Goal: Communication & Community: Answer question/provide support

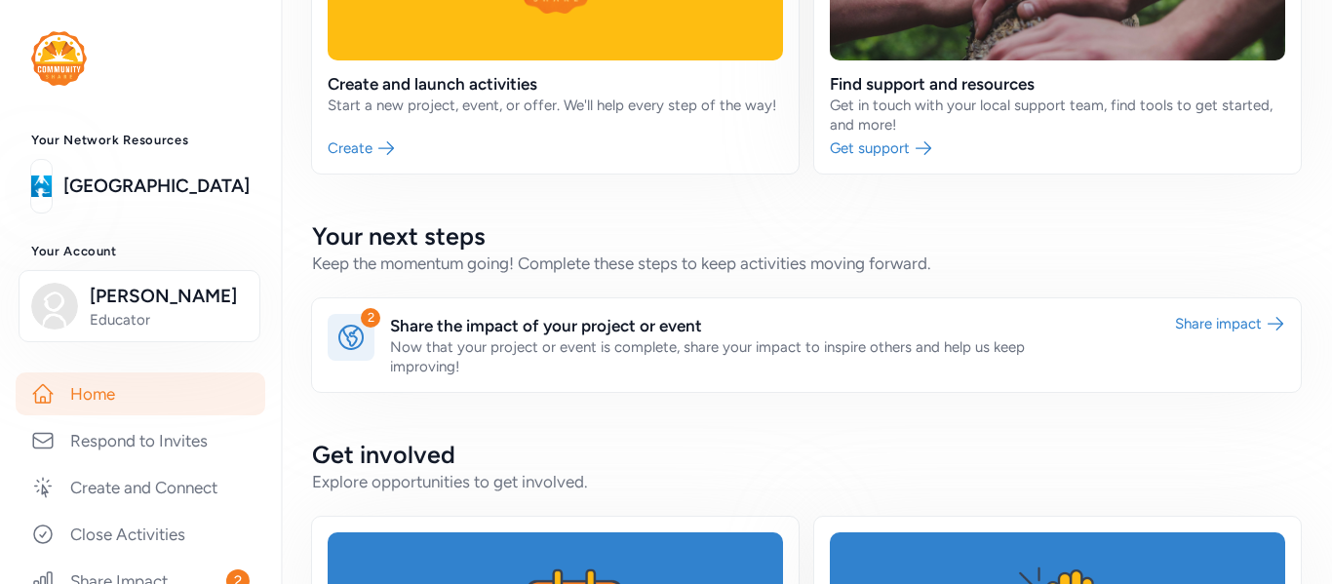
scroll to position [377, 0]
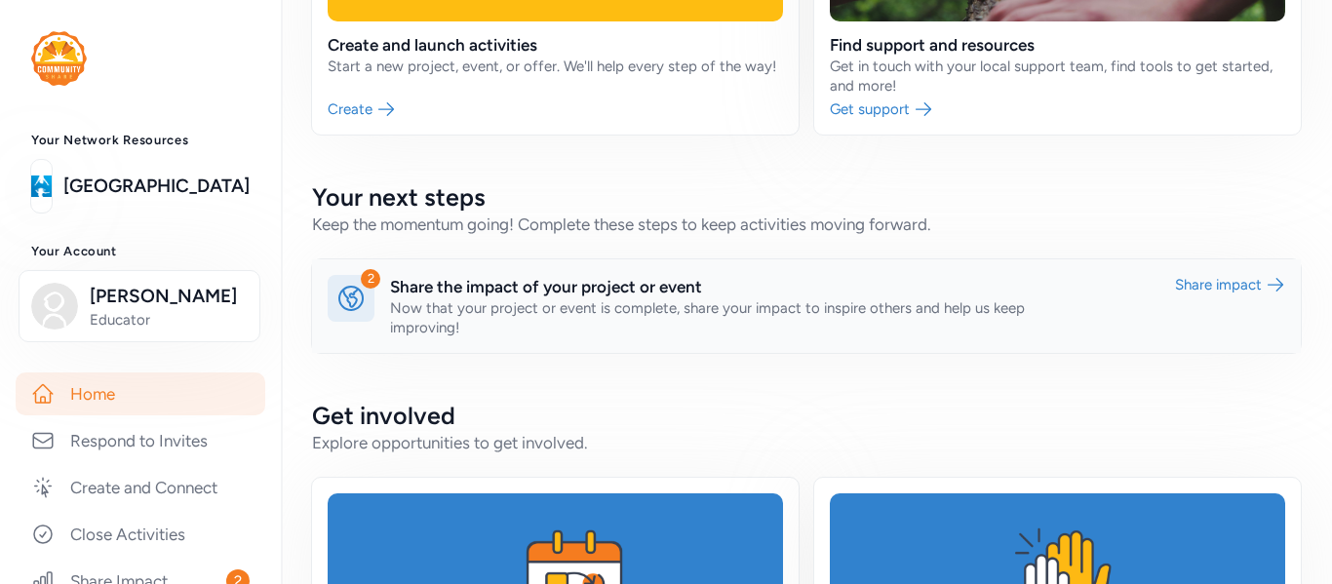
click at [350, 285] on icon at bounding box center [351, 298] width 31 height 31
click at [354, 299] on icon at bounding box center [351, 298] width 31 height 31
click at [524, 307] on link at bounding box center [806, 306] width 989 height 94
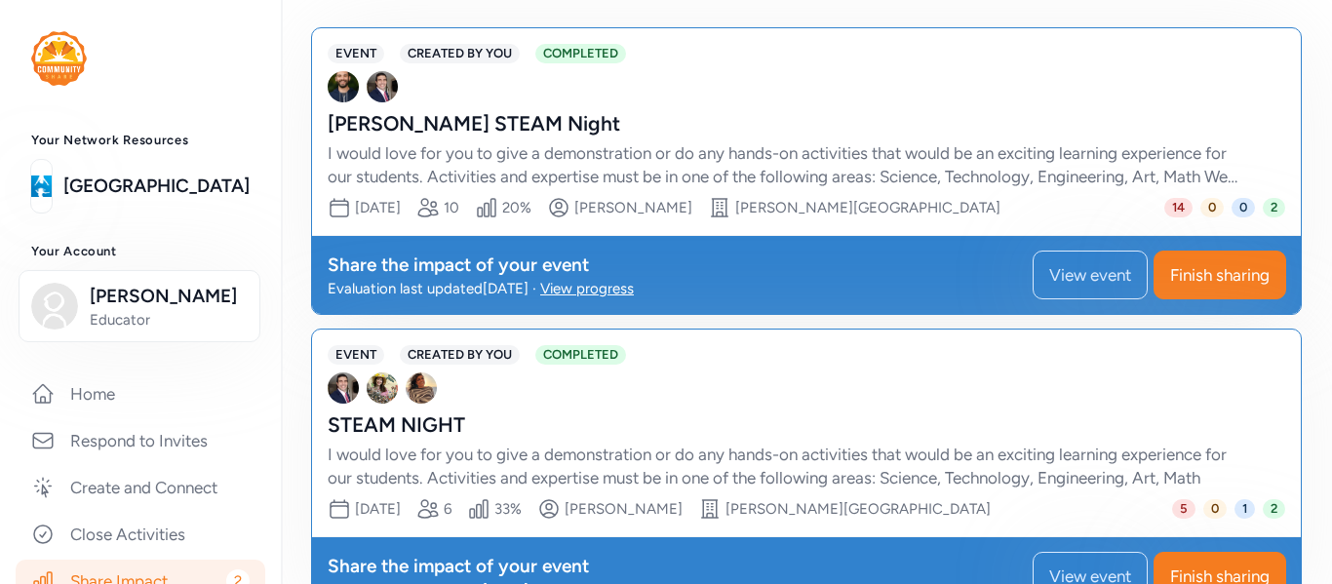
scroll to position [206, 0]
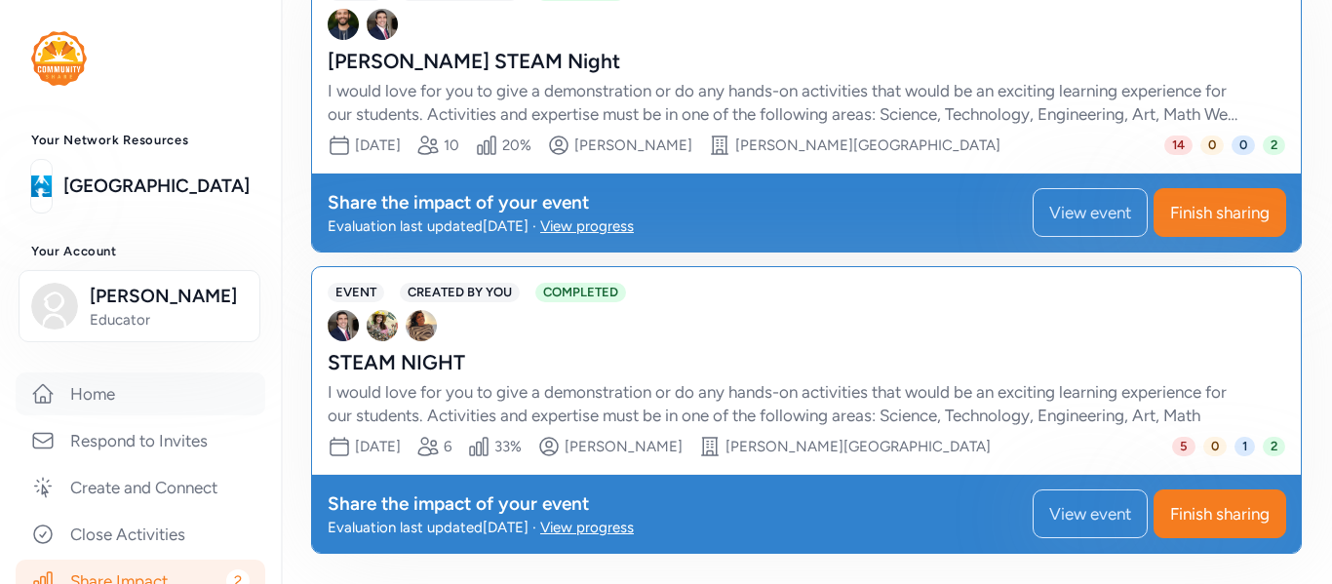
click at [129, 386] on link "Home" at bounding box center [141, 394] width 250 height 43
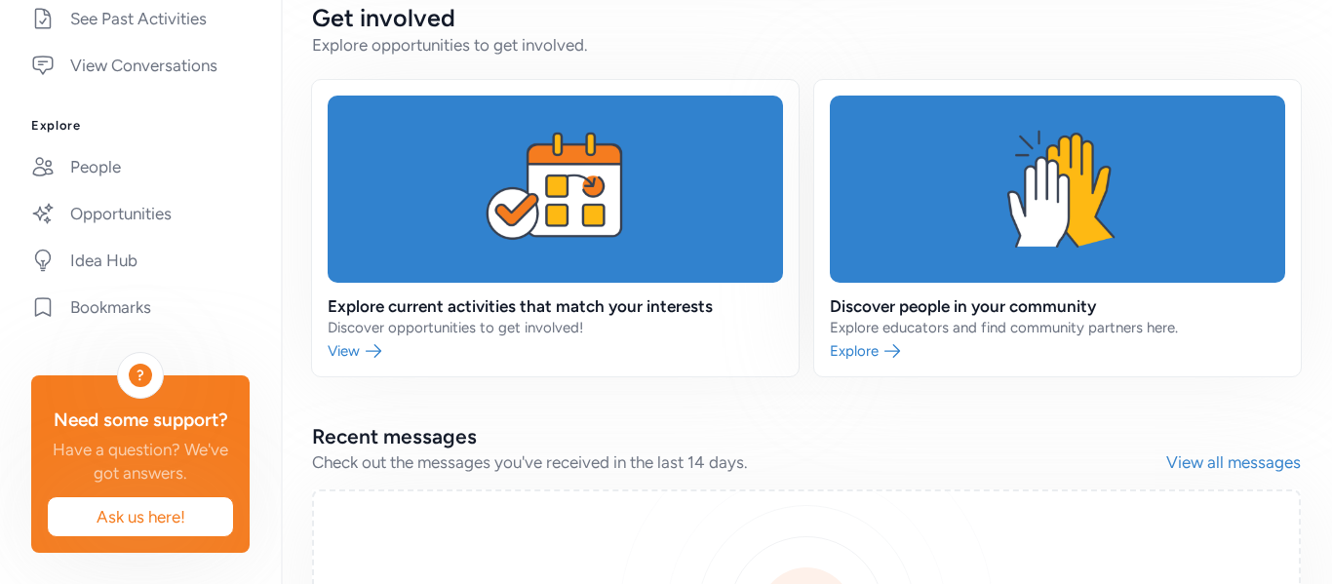
scroll to position [639, 0]
click at [143, 192] on link "Opportunities" at bounding box center [141, 213] width 250 height 43
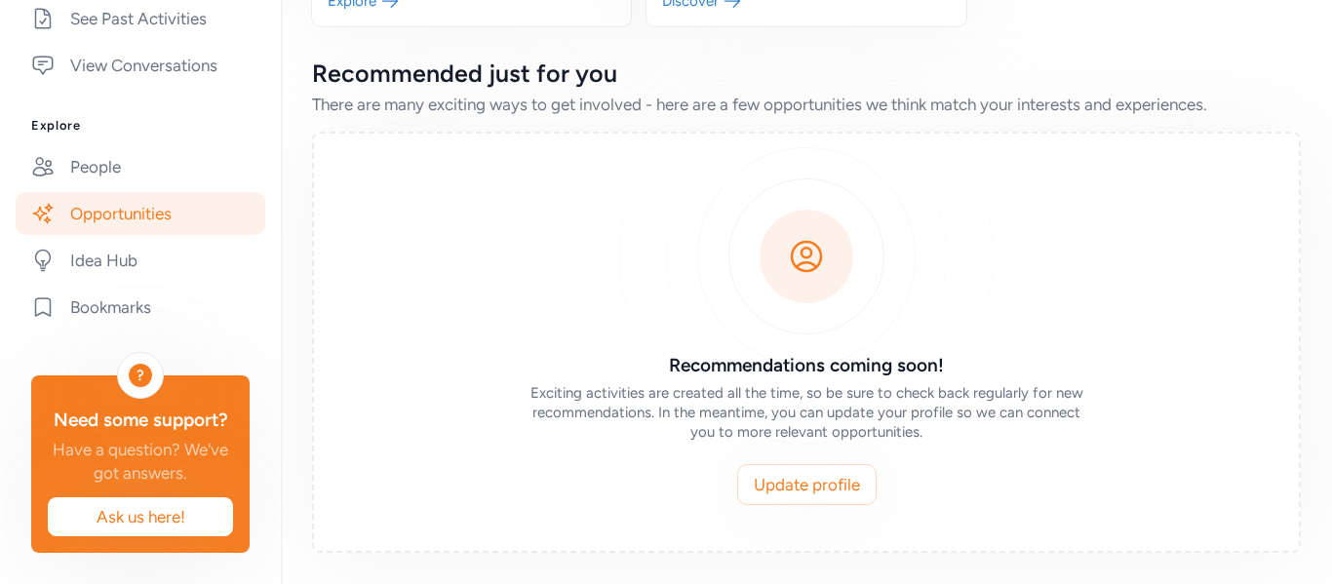
scroll to position [99, 0]
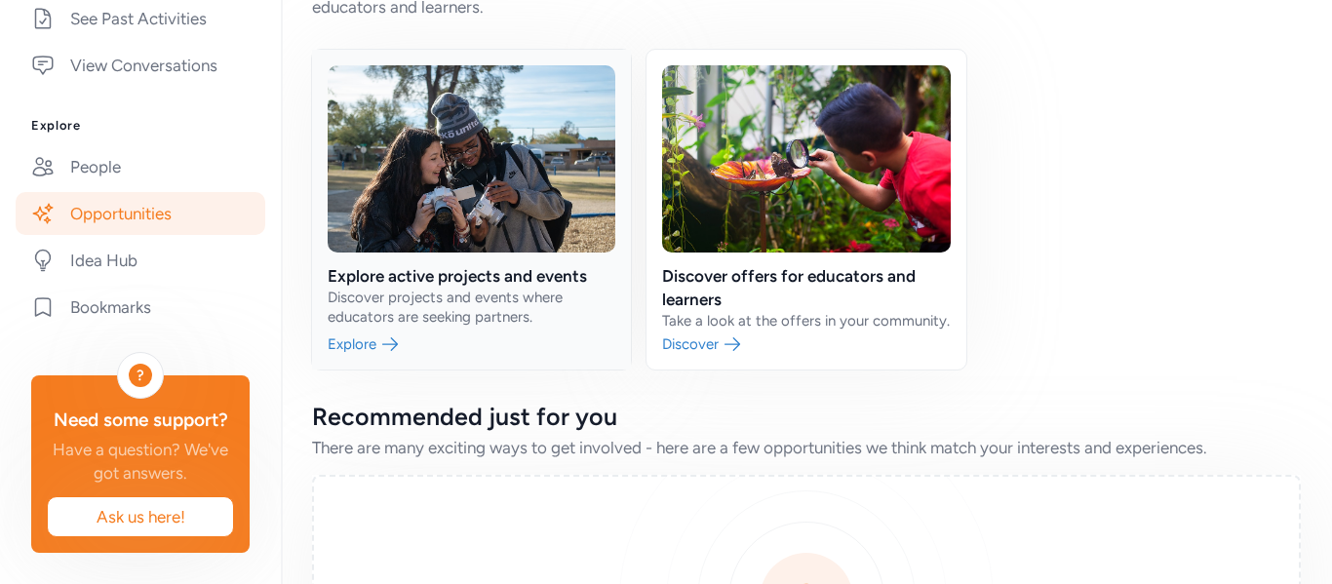
click at [525, 326] on link at bounding box center [471, 210] width 319 height 320
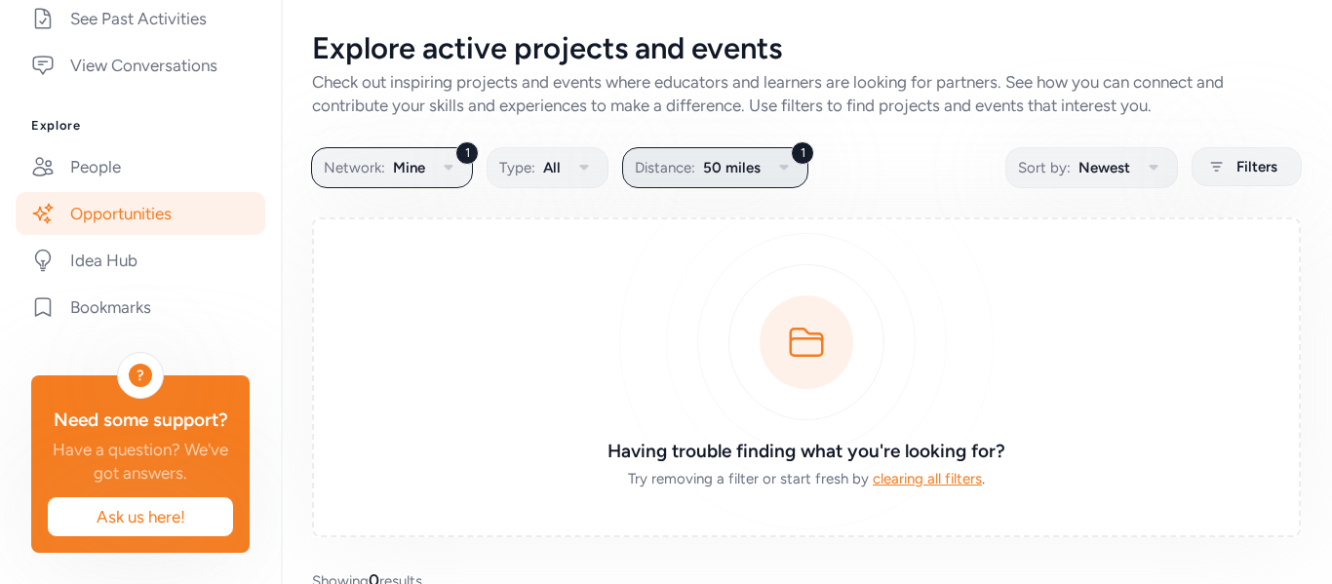
click at [810, 160] on div "1" at bounding box center [802, 152] width 23 height 23
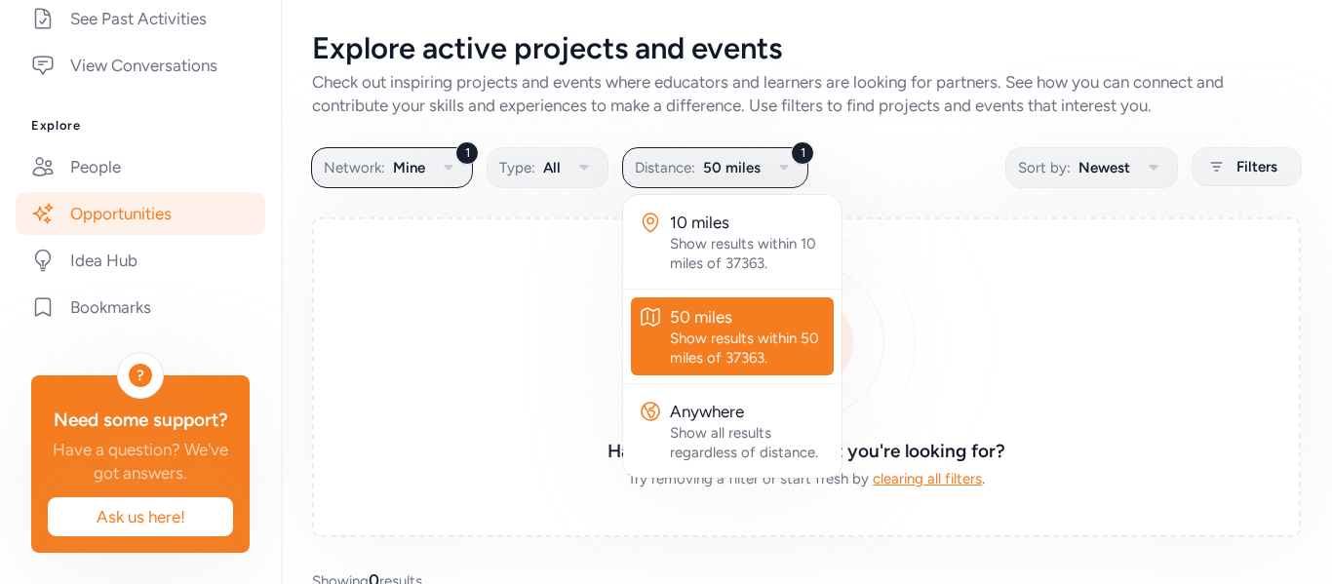
click at [756, 318] on div "50 miles" at bounding box center [748, 316] width 156 height 23
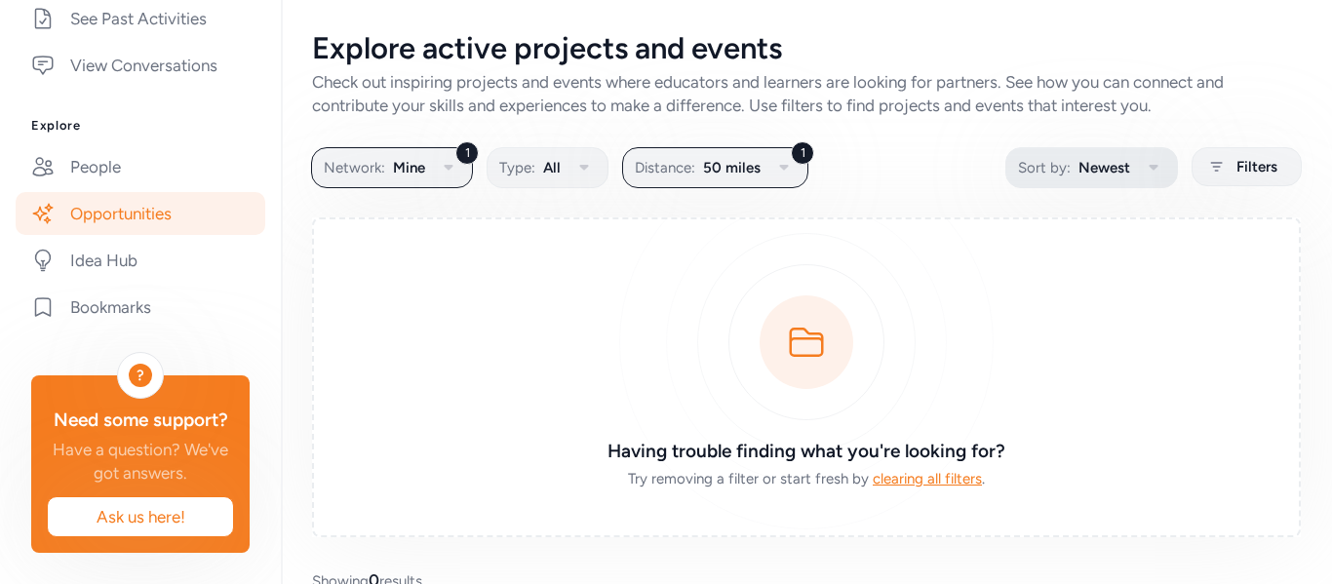
click at [1149, 166] on icon "button" at bounding box center [1153, 168] width 9 height 6
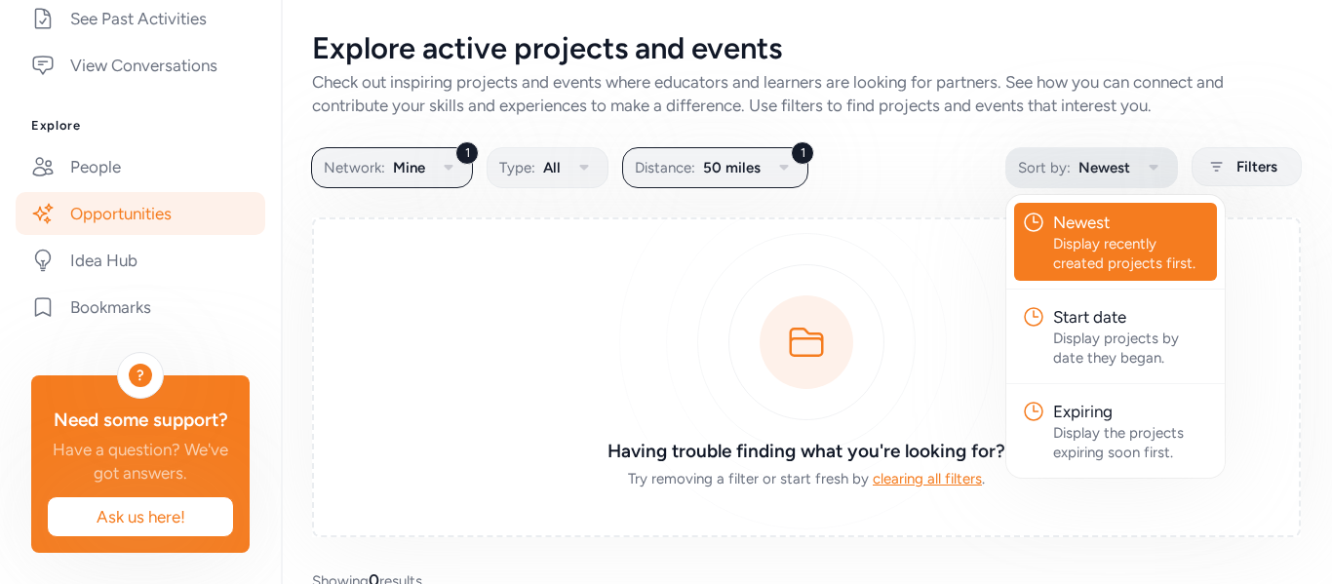
click at [1149, 166] on icon "button" at bounding box center [1153, 168] width 9 height 6
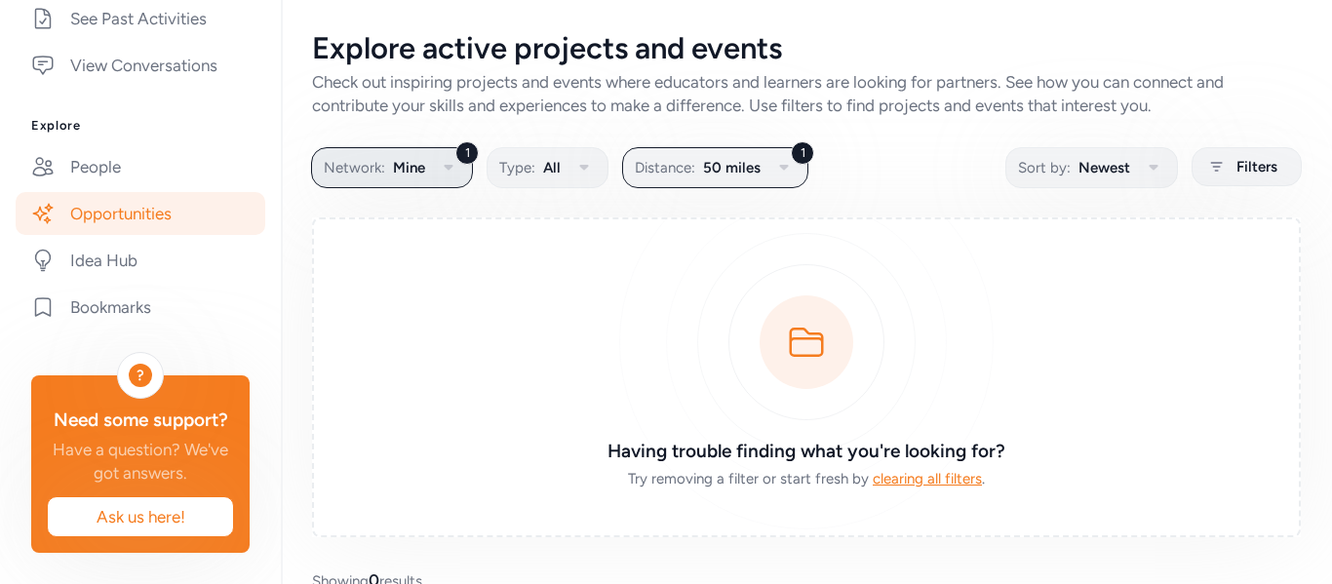
click at [449, 176] on icon "button" at bounding box center [448, 167] width 23 height 23
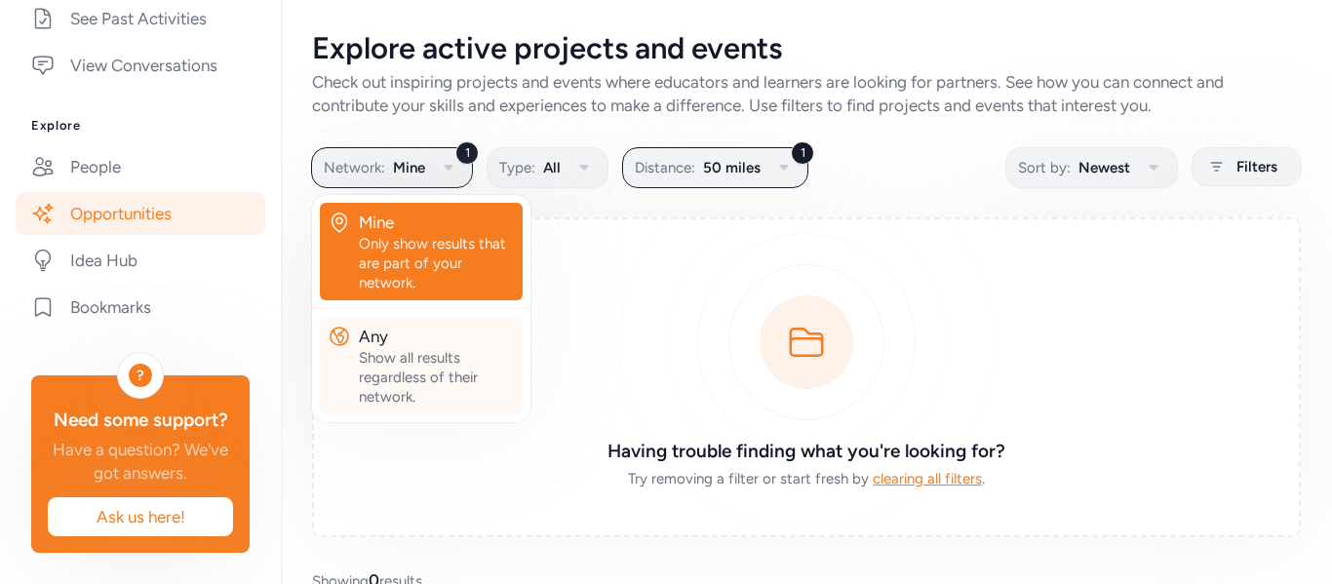
click at [415, 355] on div "Show all results regardless of their network." at bounding box center [437, 377] width 156 height 59
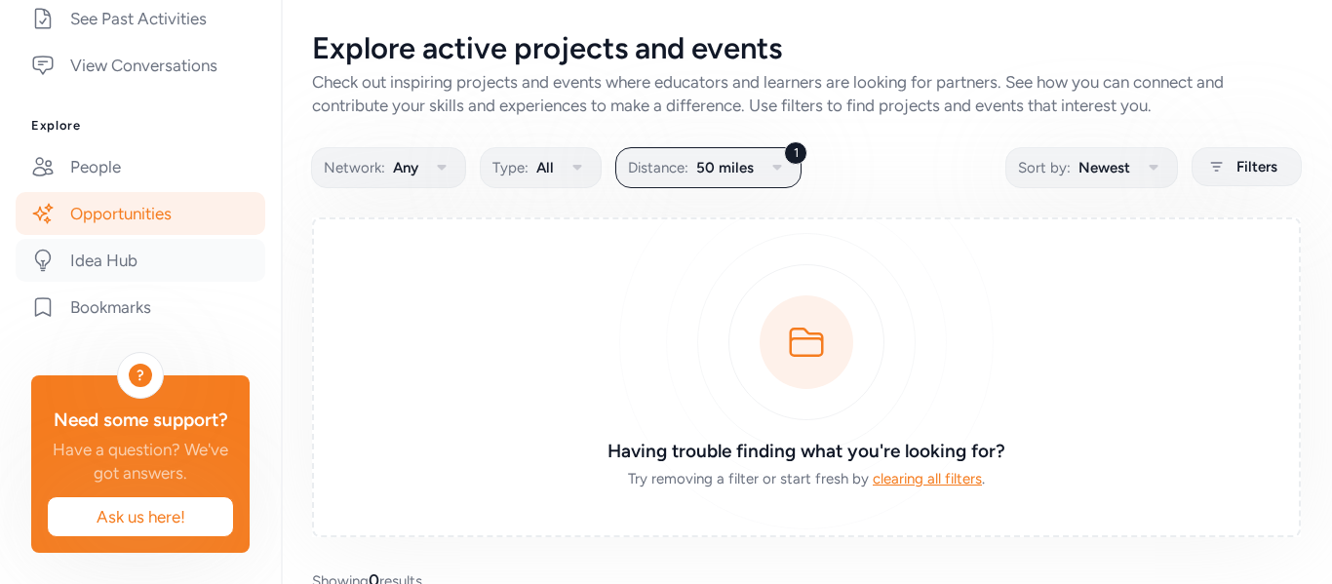
click at [136, 241] on link "Idea Hub" at bounding box center [141, 260] width 250 height 43
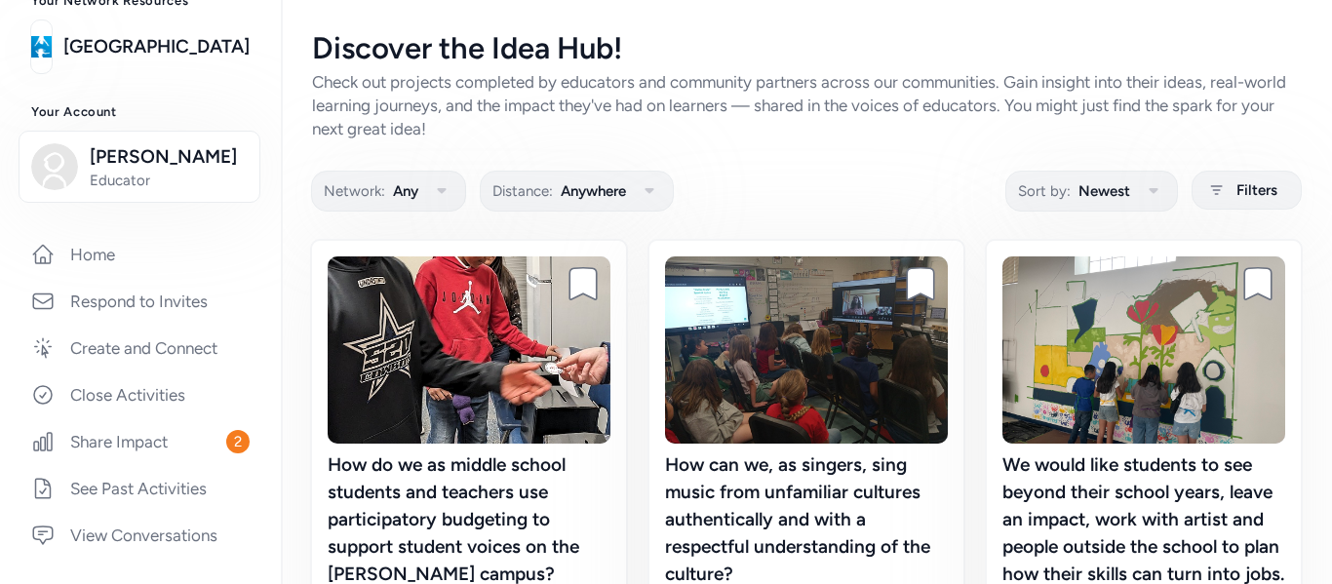
scroll to position [135, 0]
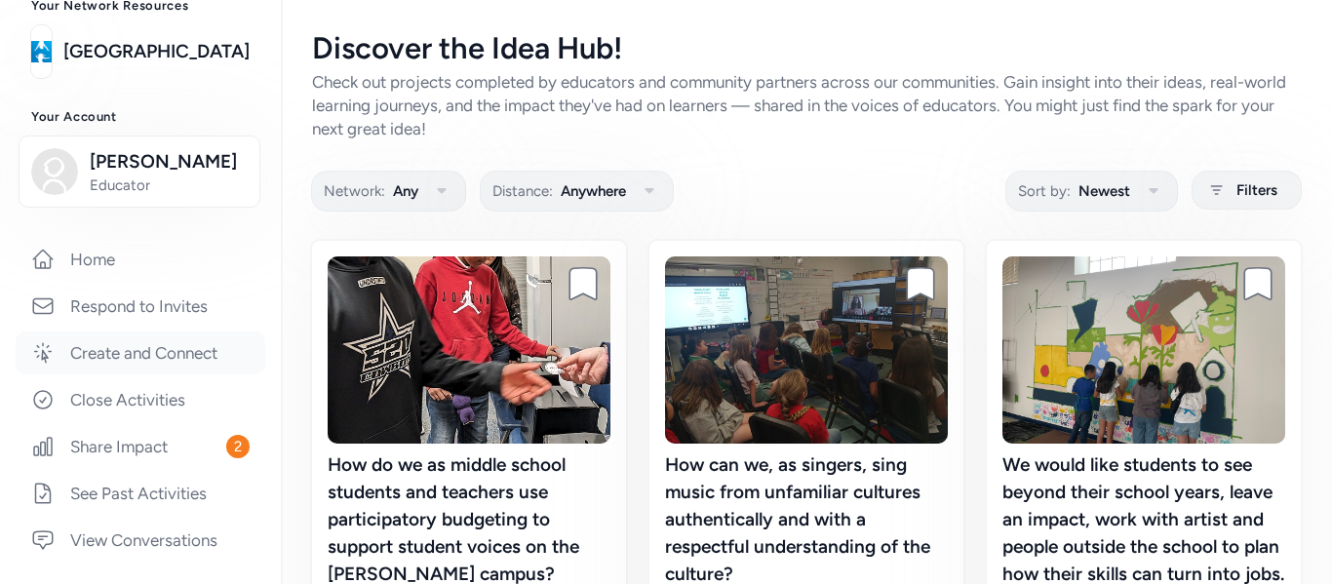
click at [141, 357] on link "Create and Connect" at bounding box center [141, 353] width 250 height 43
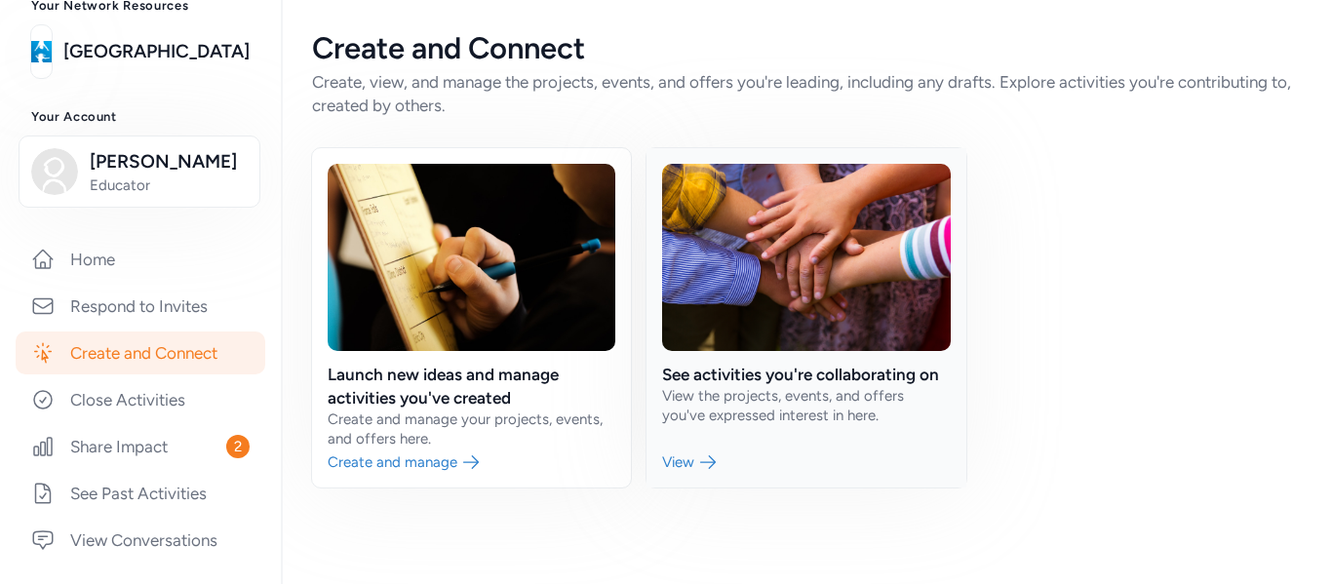
click at [692, 471] on link at bounding box center [806, 317] width 319 height 339
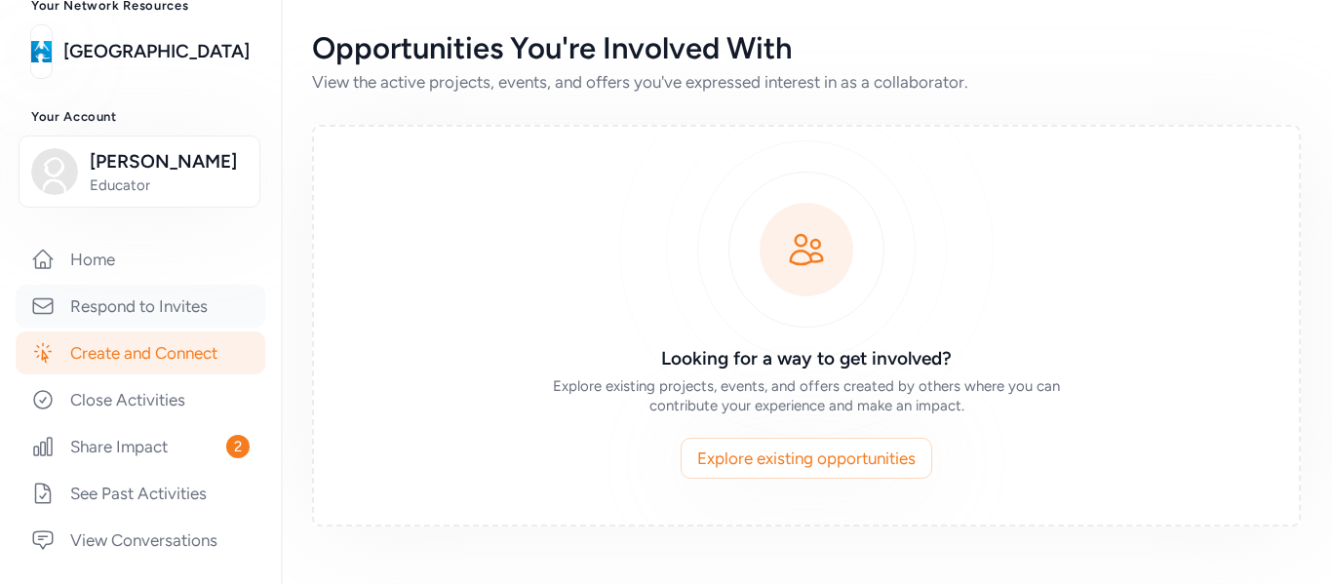
click at [143, 312] on link "Respond to Invites" at bounding box center [141, 306] width 250 height 43
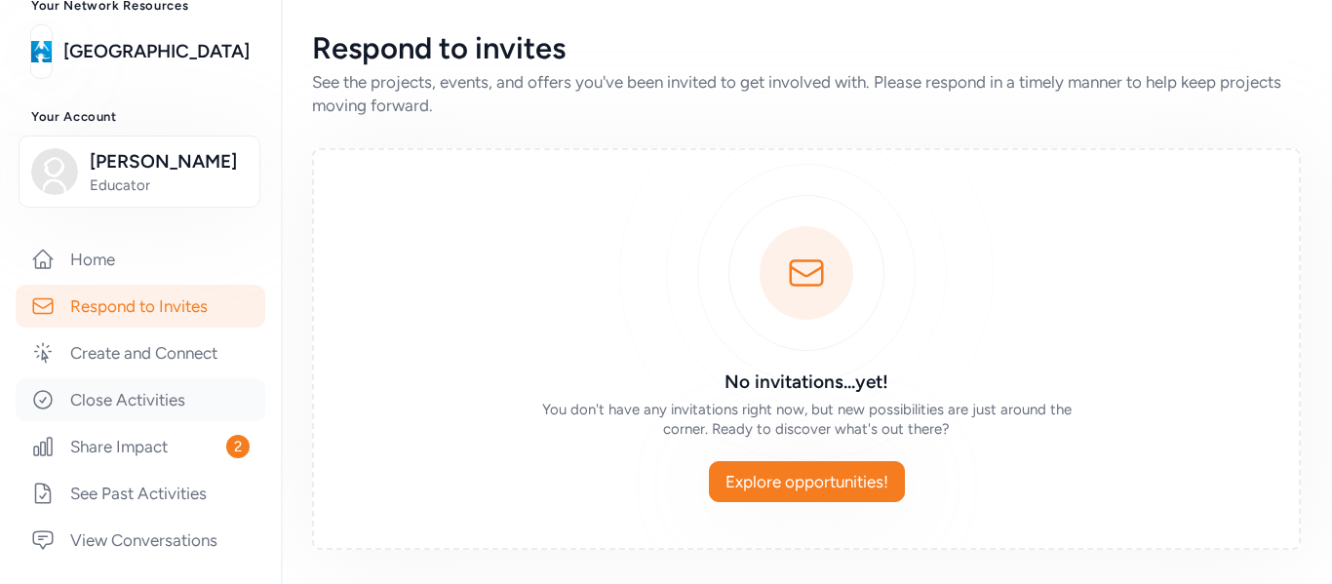
click at [115, 414] on link "Close Activities" at bounding box center [141, 399] width 250 height 43
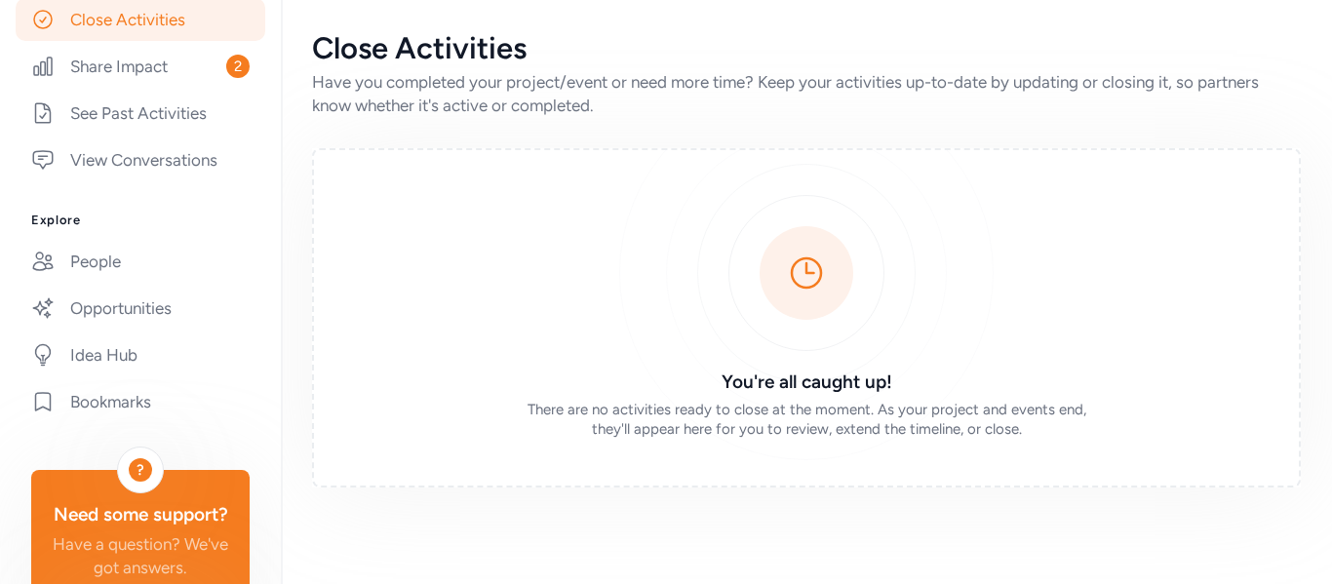
scroll to position [541, 0]
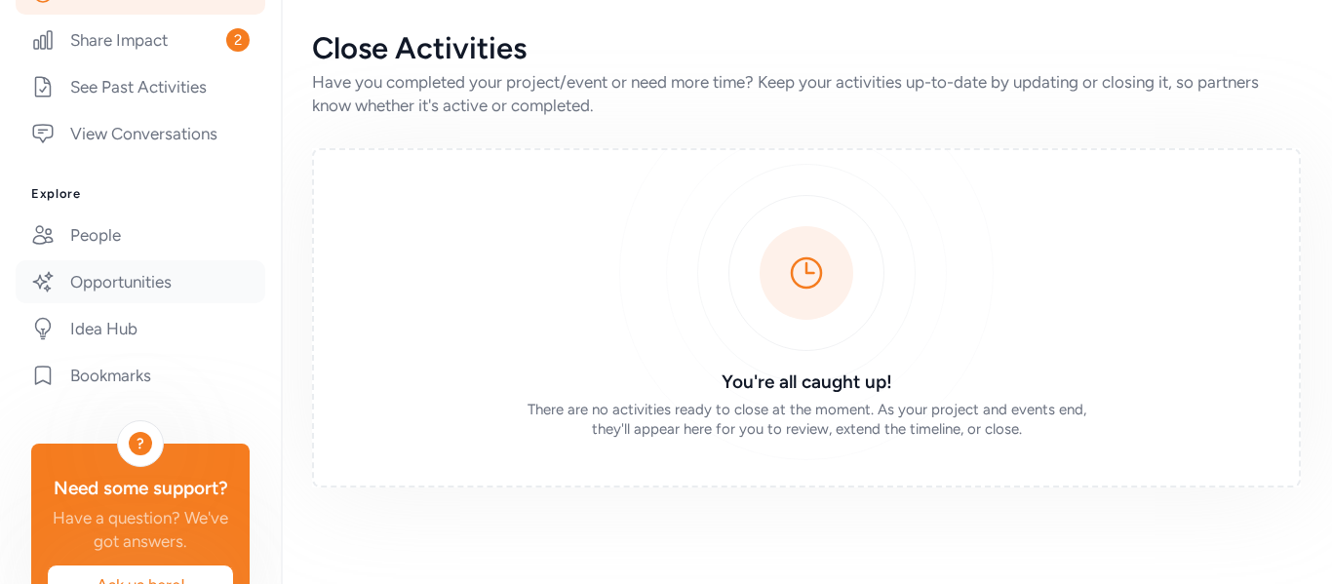
click at [155, 294] on link "Opportunities" at bounding box center [141, 281] width 250 height 43
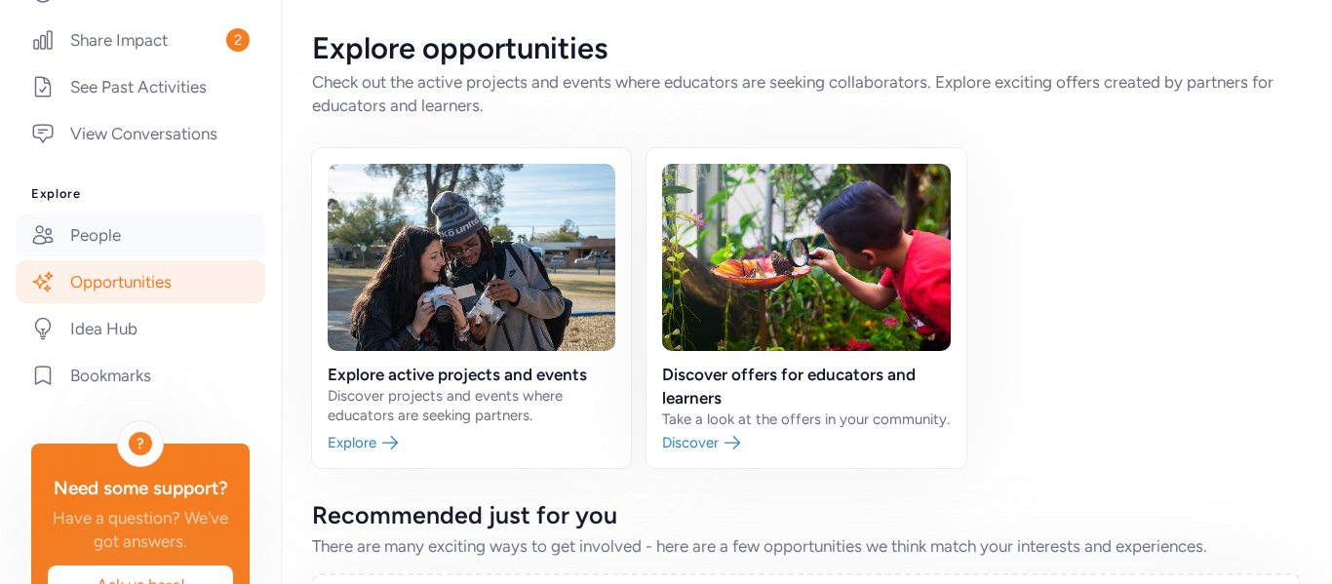
click at [126, 241] on link "People" at bounding box center [141, 235] width 250 height 43
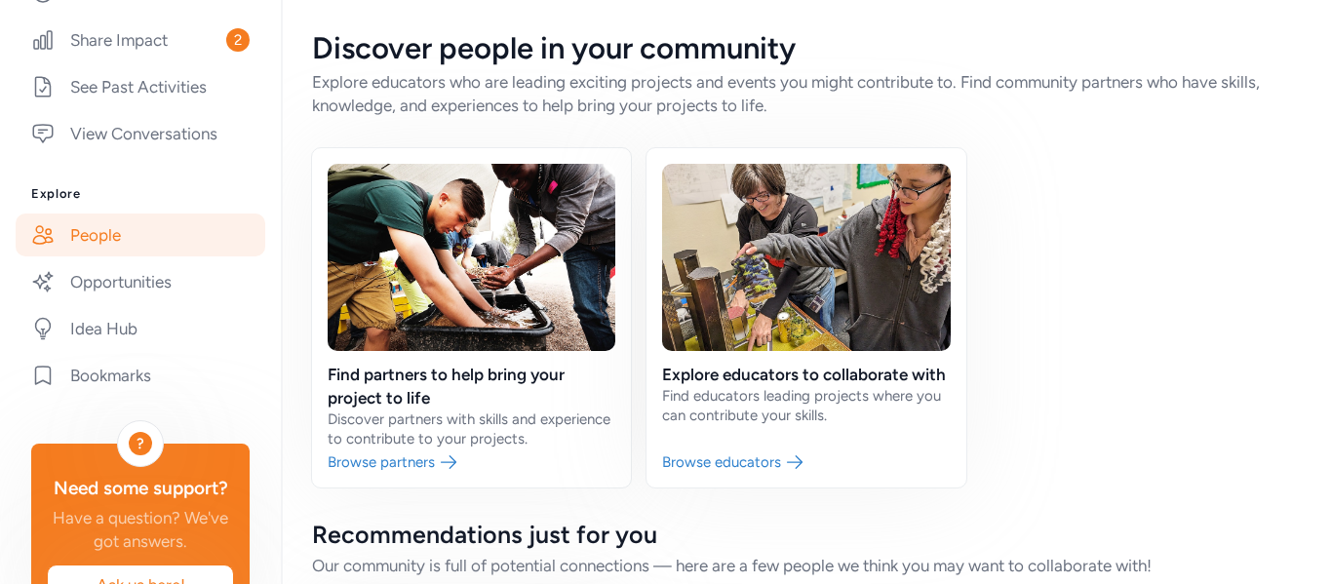
click at [126, 241] on link "People" at bounding box center [141, 235] width 250 height 43
click at [105, 336] on link "Idea Hub" at bounding box center [141, 328] width 250 height 43
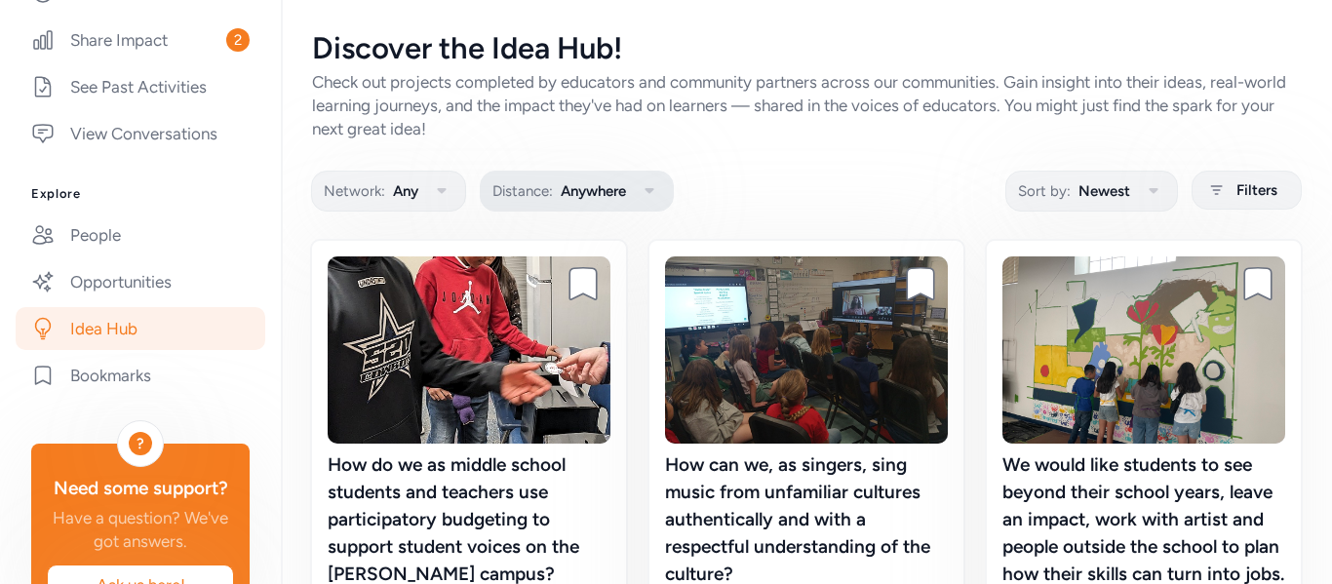
click at [654, 193] on icon "button" at bounding box center [649, 190] width 23 height 23
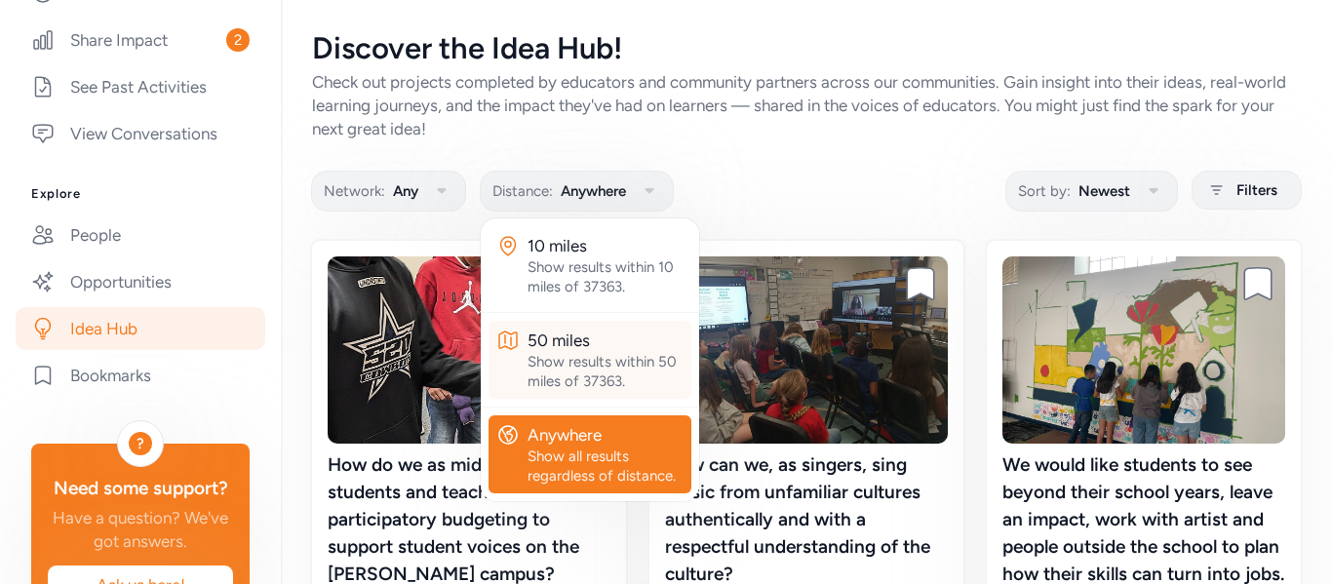
click at [590, 340] on div "50 miles" at bounding box center [606, 340] width 156 height 23
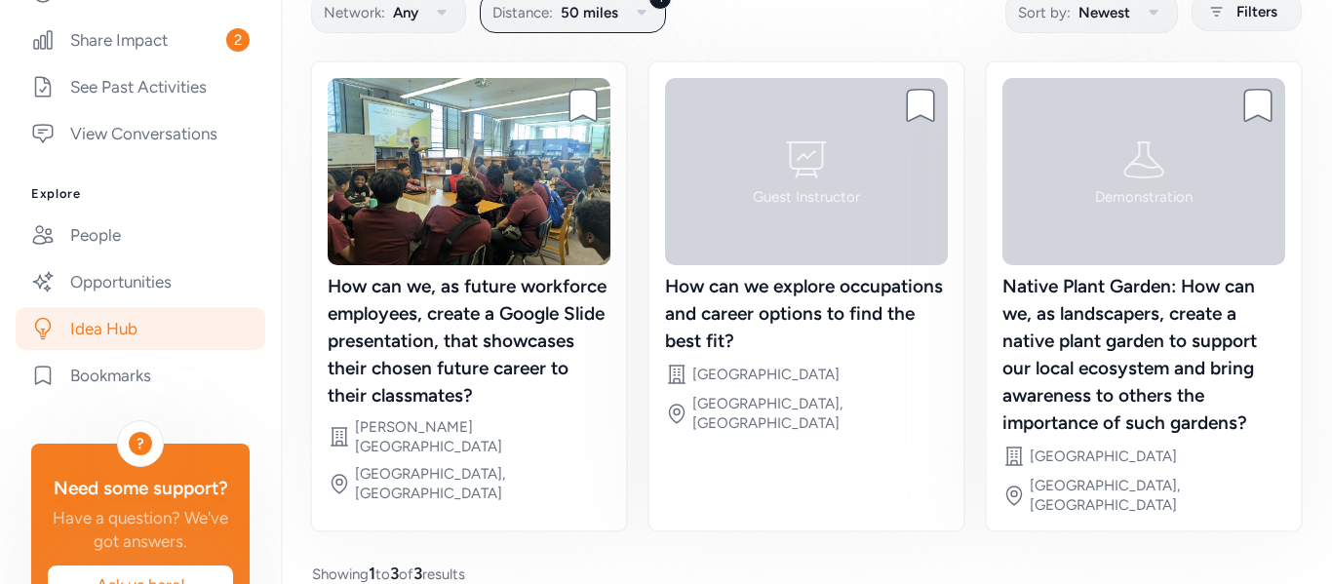
scroll to position [186, 0]
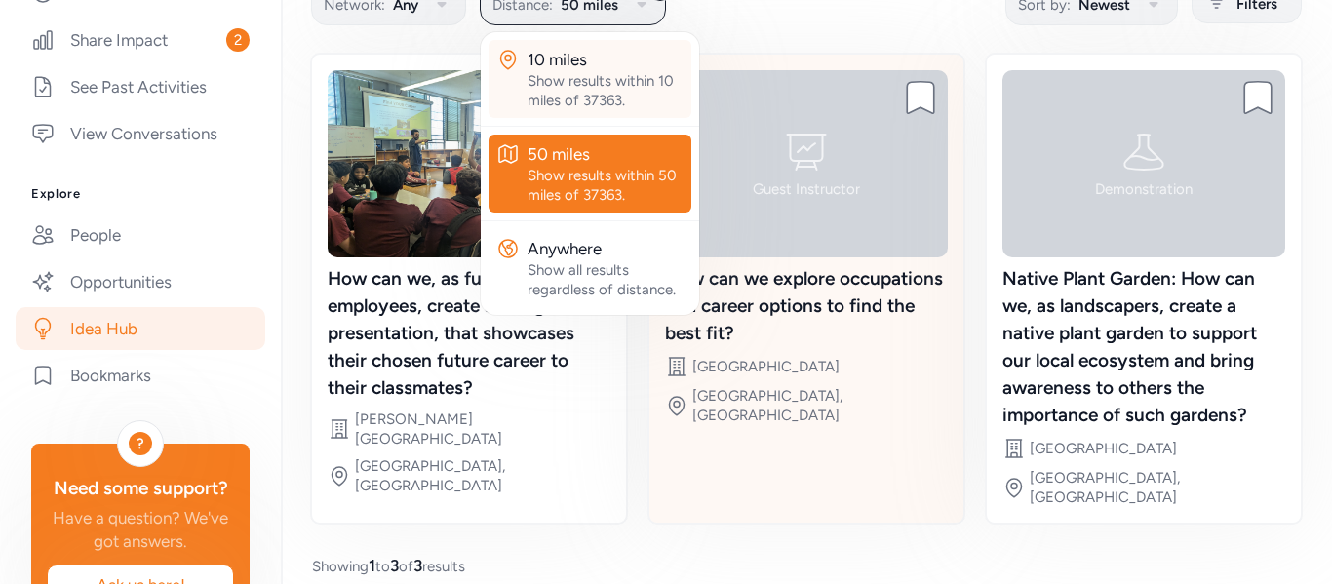
click at [841, 462] on div "Bookmark project Guest Instructor How can we explore occupations and career opt…" at bounding box center [807, 289] width 318 height 472
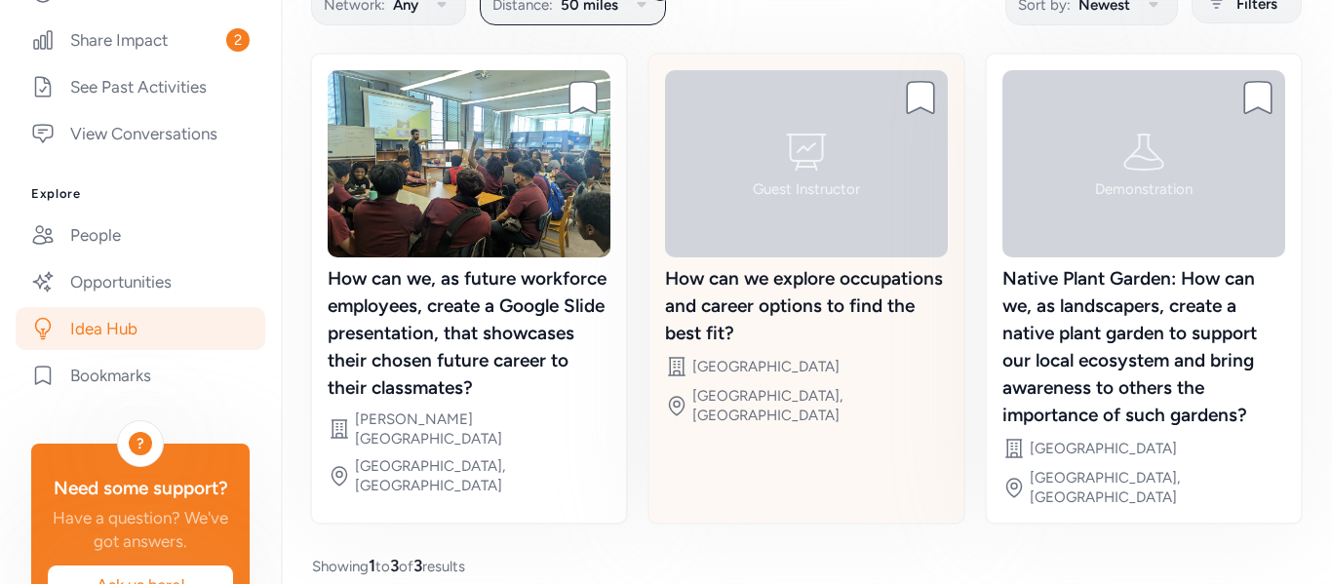
scroll to position [171, 0]
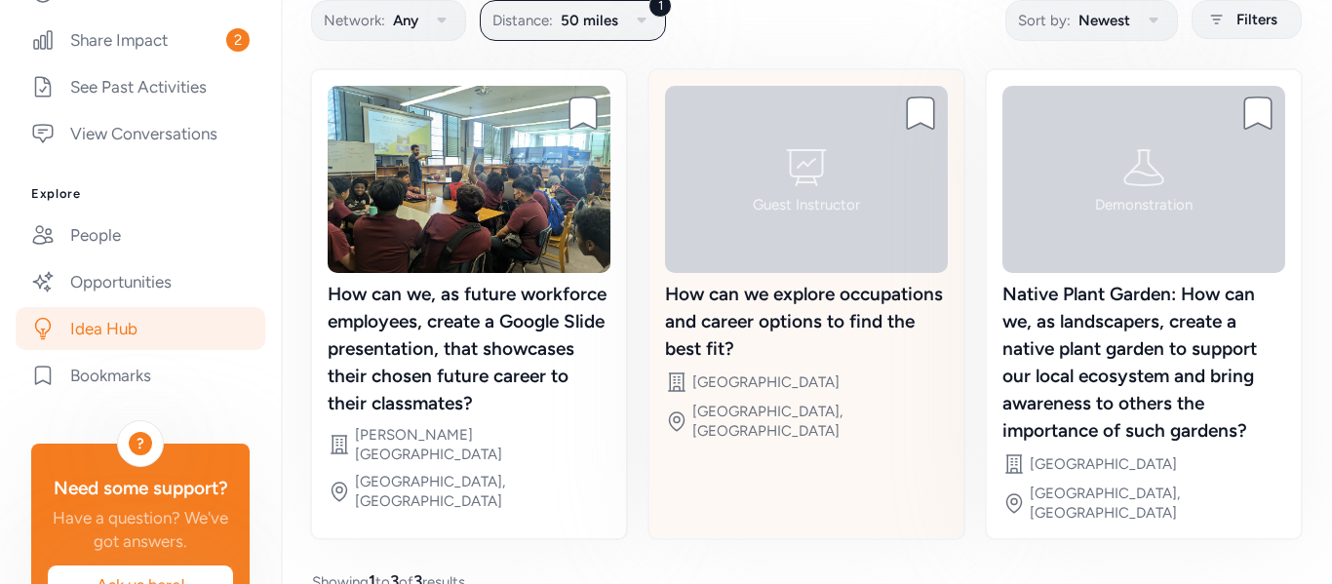
click at [797, 144] on icon at bounding box center [806, 167] width 47 height 47
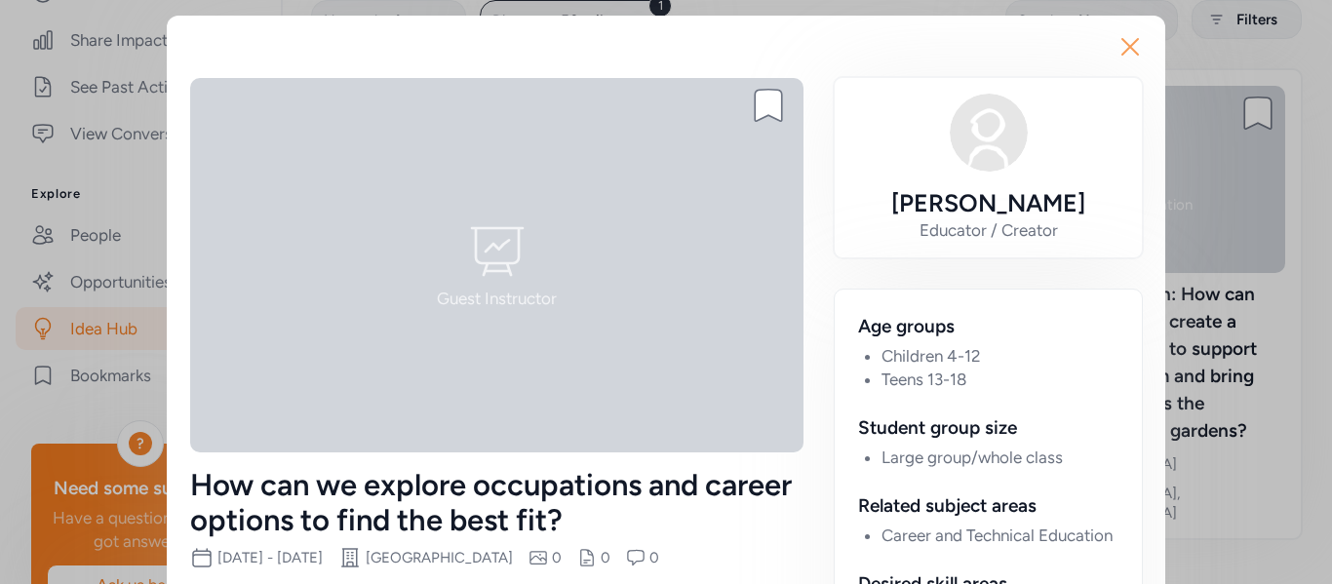
click at [1123, 48] on icon "button" at bounding box center [1131, 47] width 16 height 16
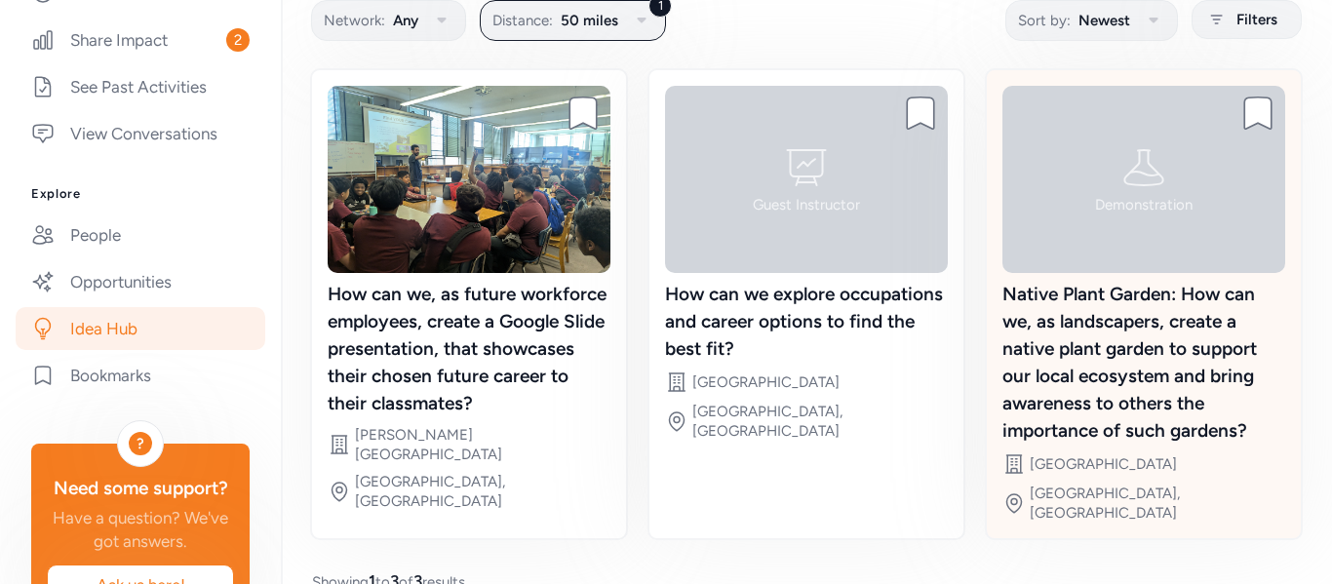
click at [1107, 353] on div "Native Plant Garden: How can we, as landscapers, create a native plant garden t…" at bounding box center [1144, 363] width 283 height 164
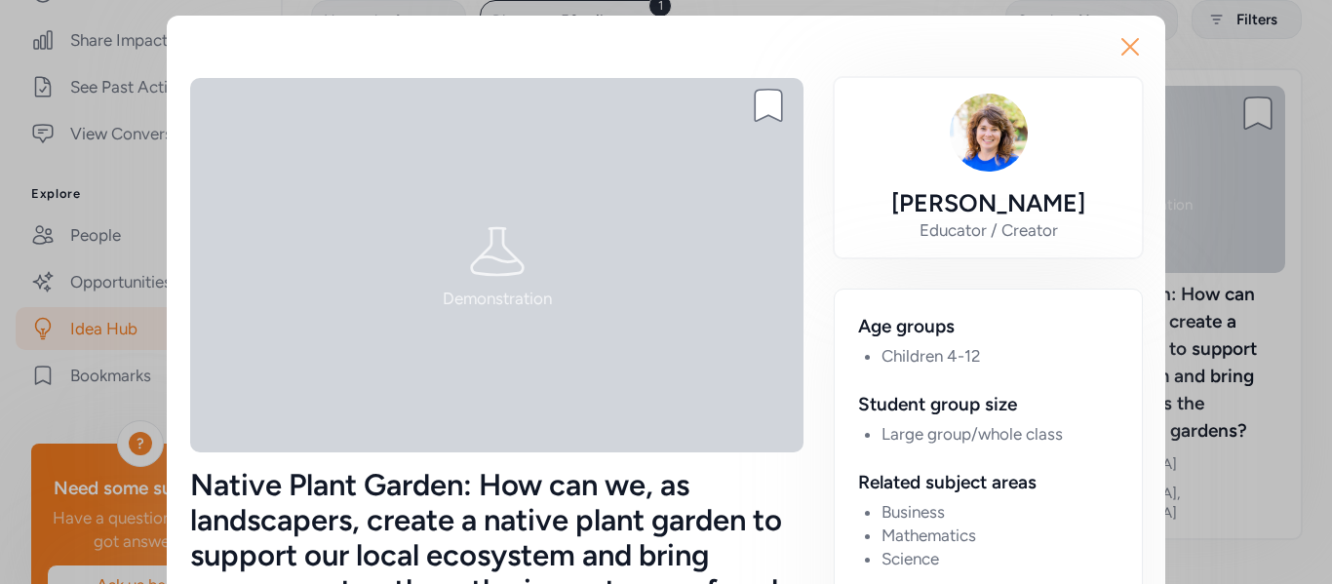
click at [1105, 38] on button "Close" at bounding box center [1130, 47] width 62 height 62
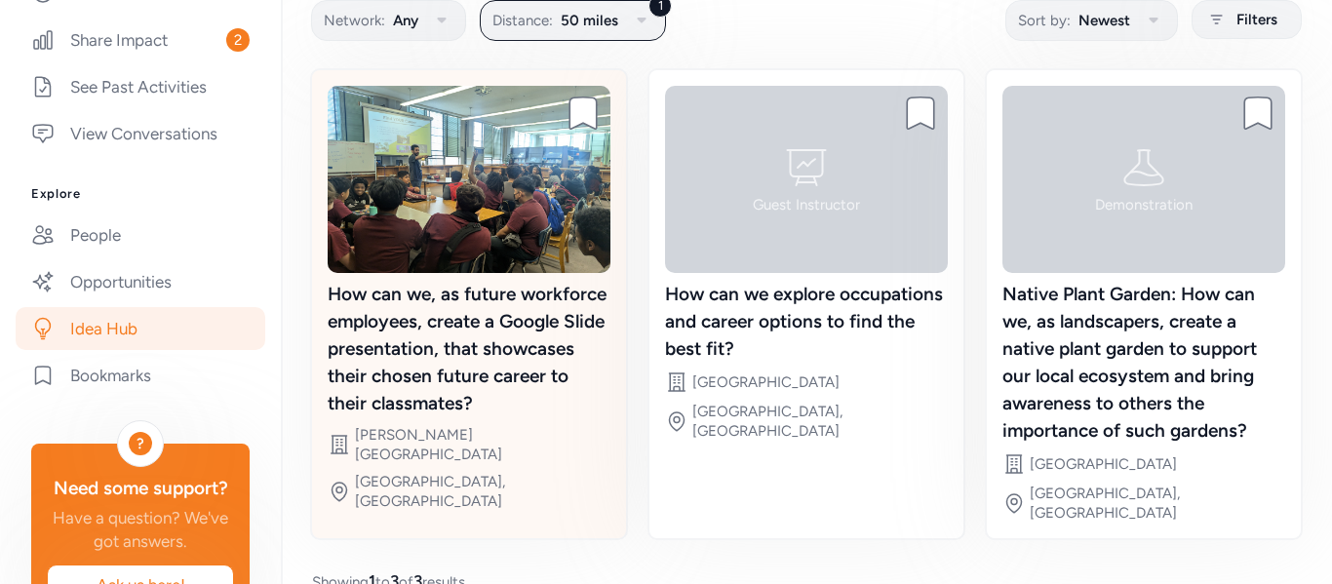
click at [494, 321] on div "How can we, as future workforce employees, create a Google Slide presentation, …" at bounding box center [469, 349] width 283 height 137
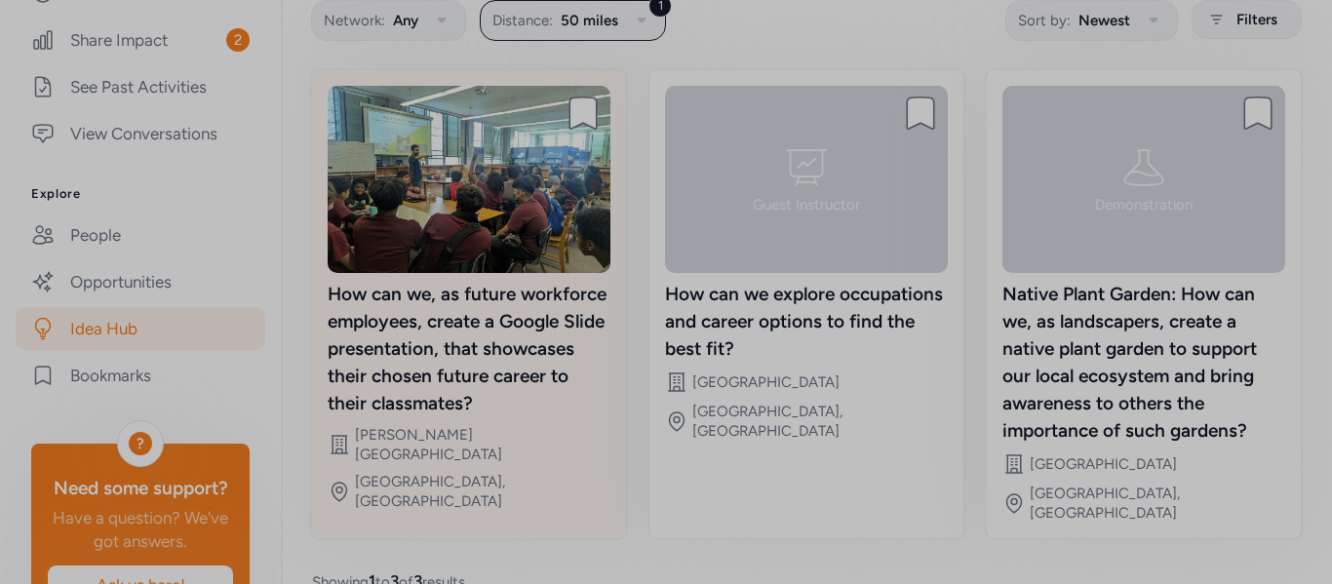
click at [494, 321] on div at bounding box center [666, 292] width 1332 height 584
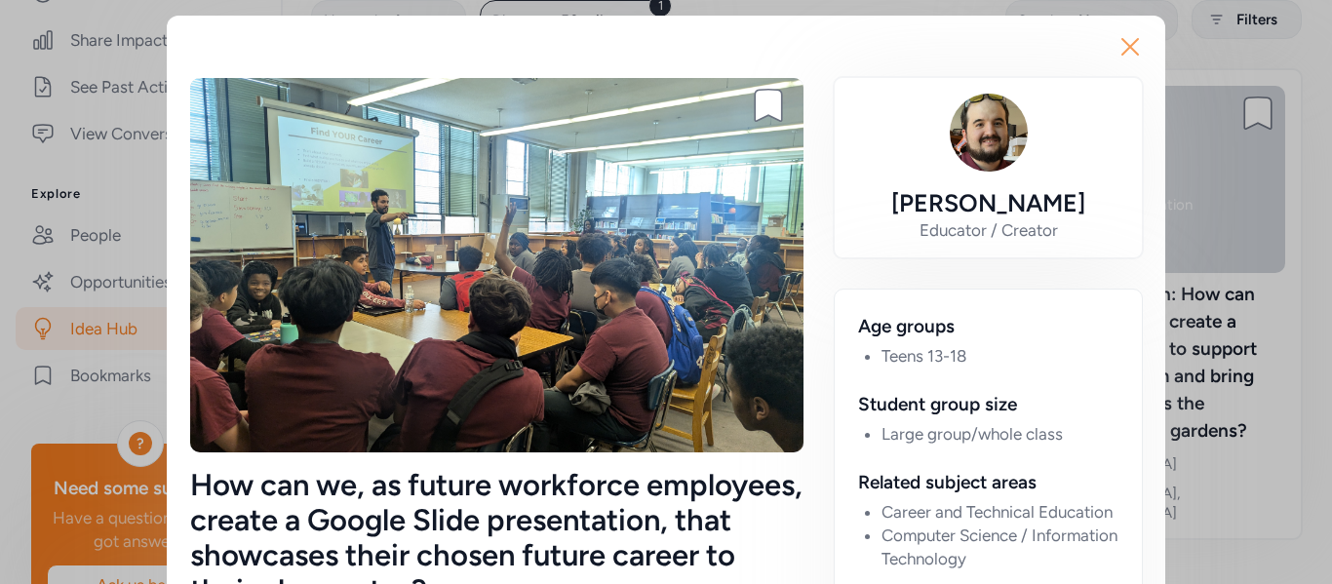
click at [1123, 36] on icon "button" at bounding box center [1130, 46] width 31 height 31
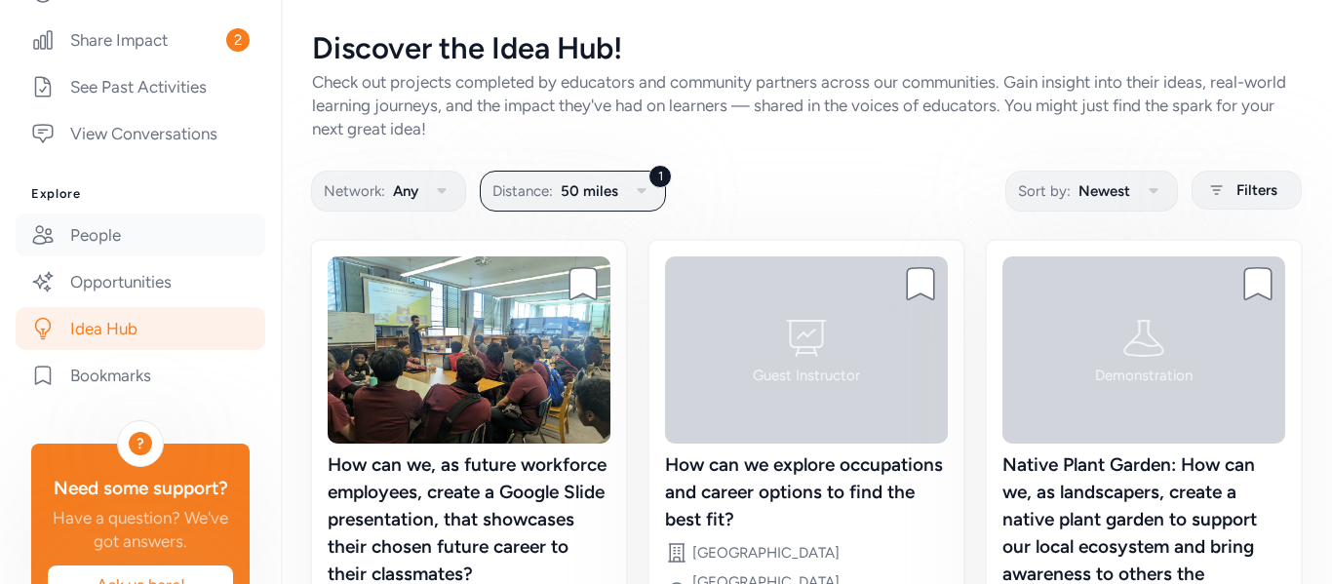
click at [100, 243] on link "People" at bounding box center [141, 235] width 250 height 43
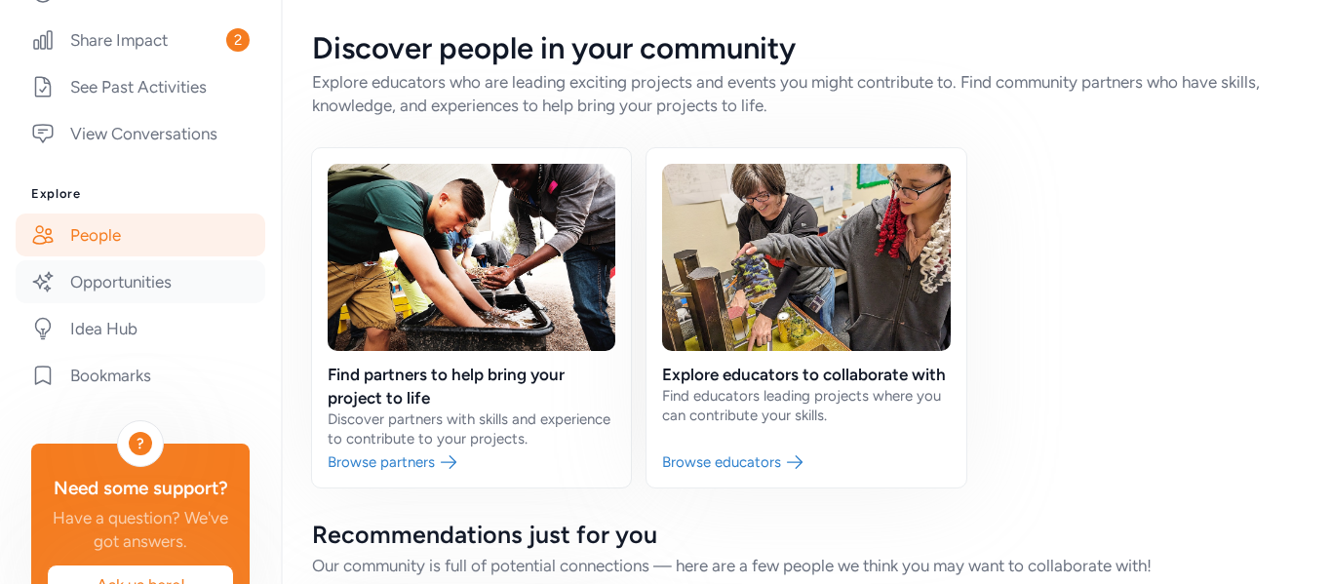
click at [99, 282] on link "Opportunities" at bounding box center [141, 281] width 250 height 43
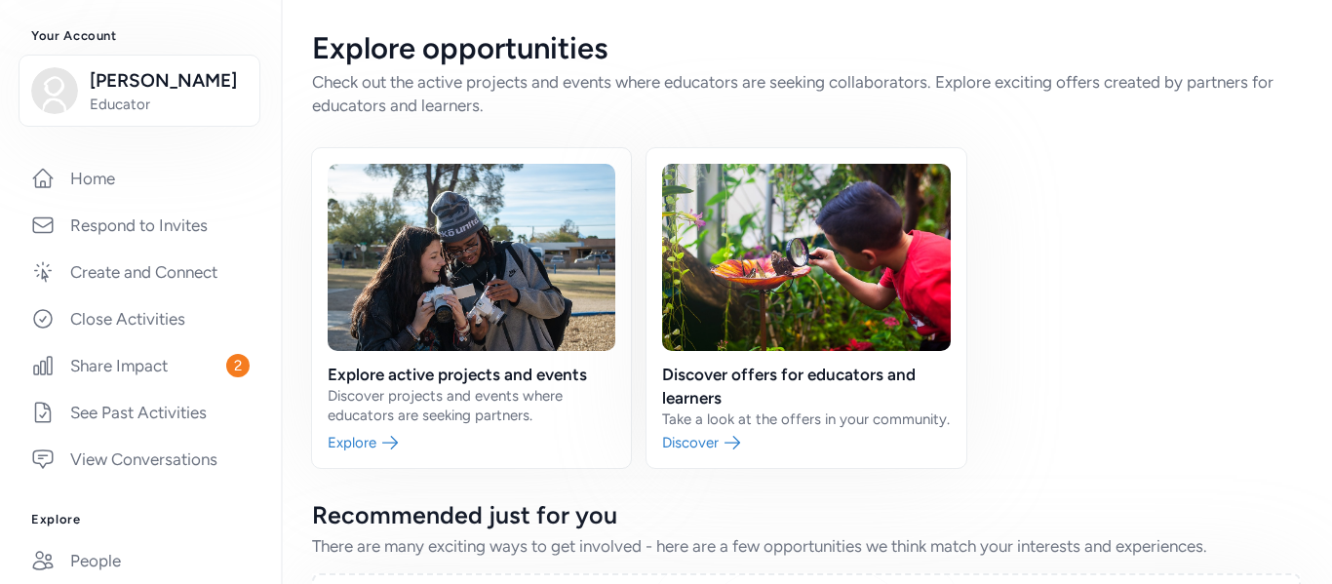
scroll to position [180, 0]
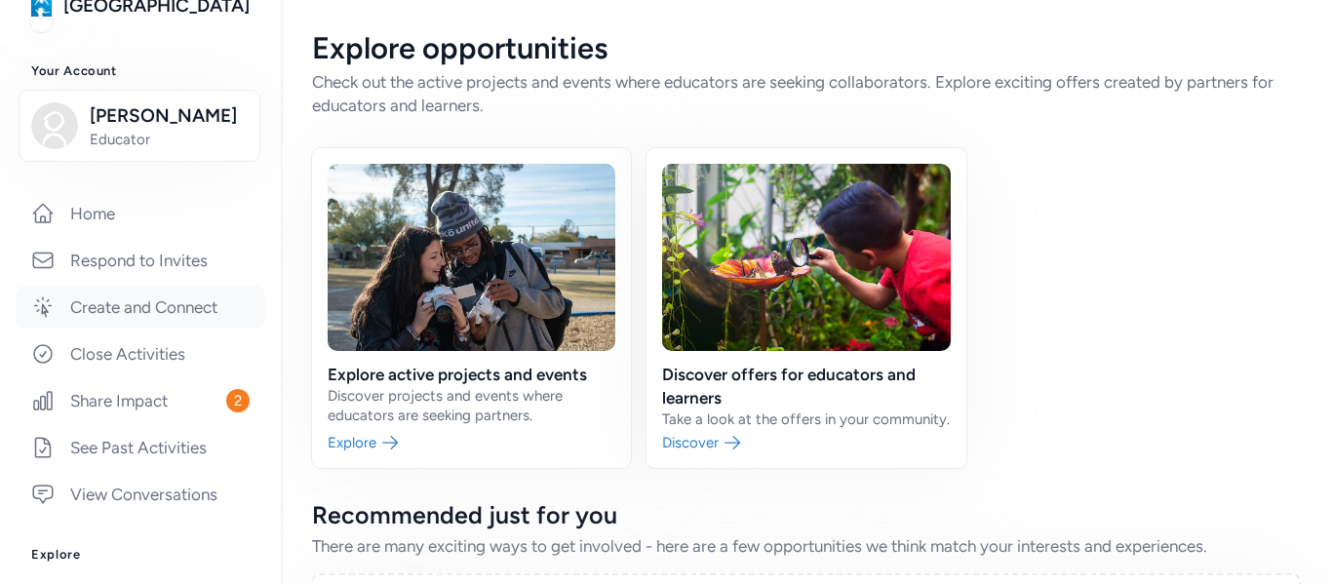
click at [180, 310] on link "Create and Connect" at bounding box center [141, 307] width 250 height 43
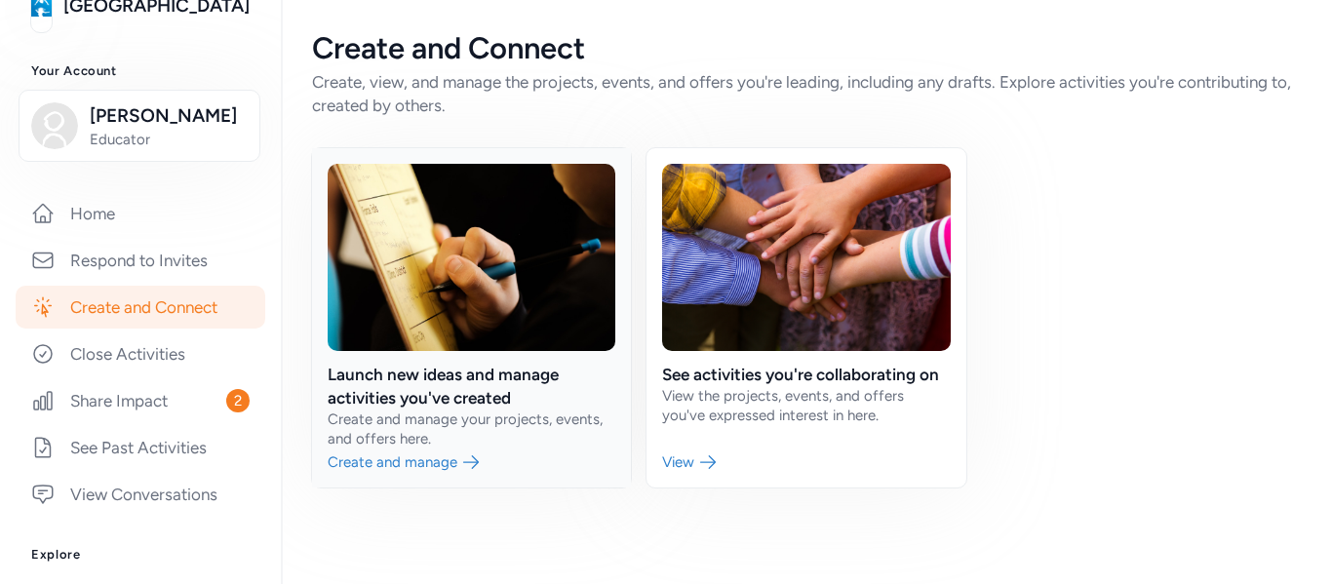
click at [443, 477] on link at bounding box center [471, 317] width 319 height 339
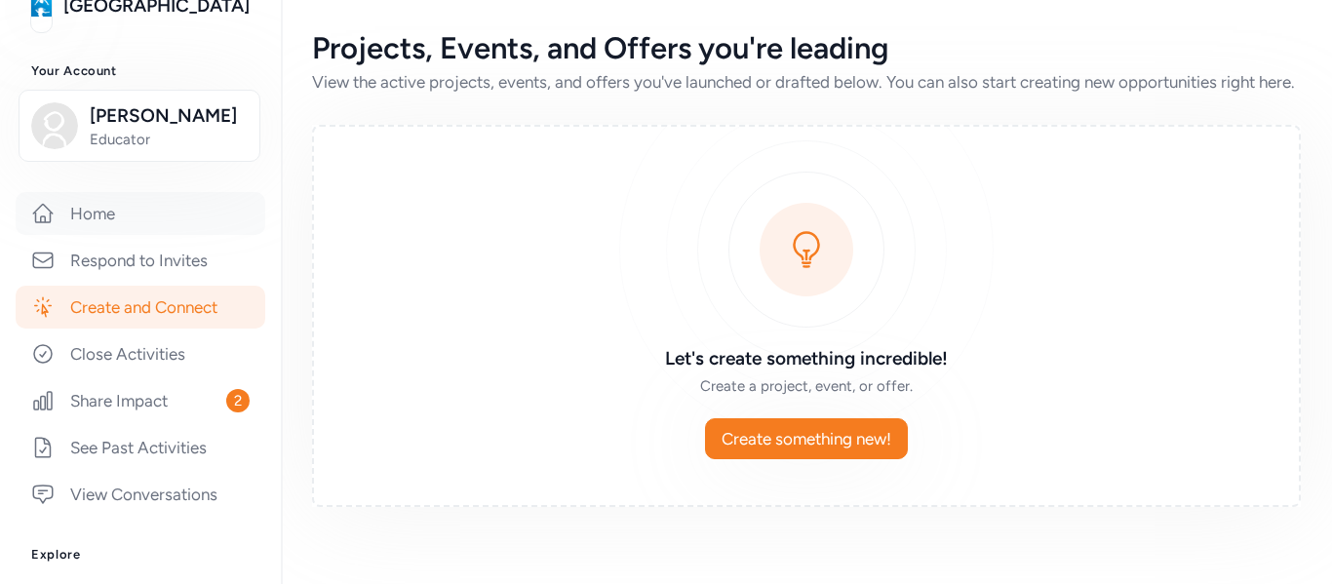
click at [110, 216] on link "Home" at bounding box center [141, 213] width 250 height 43
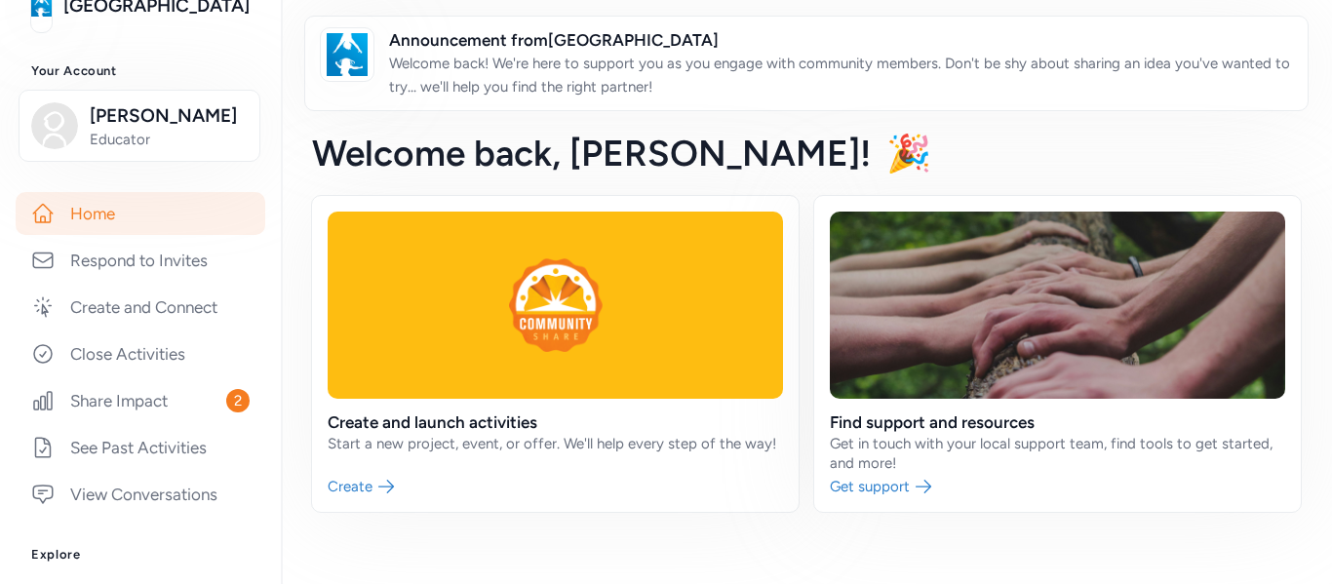
click at [110, 216] on link "Home" at bounding box center [141, 213] width 250 height 43
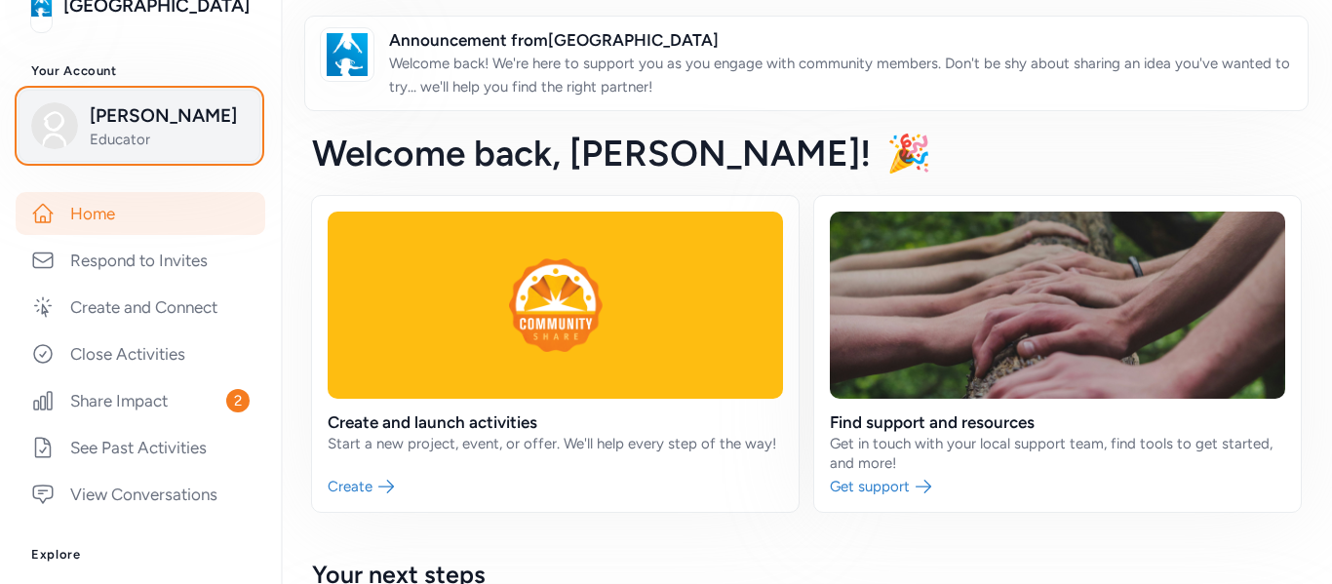
click at [109, 129] on span "[PERSON_NAME]" at bounding box center [169, 115] width 158 height 27
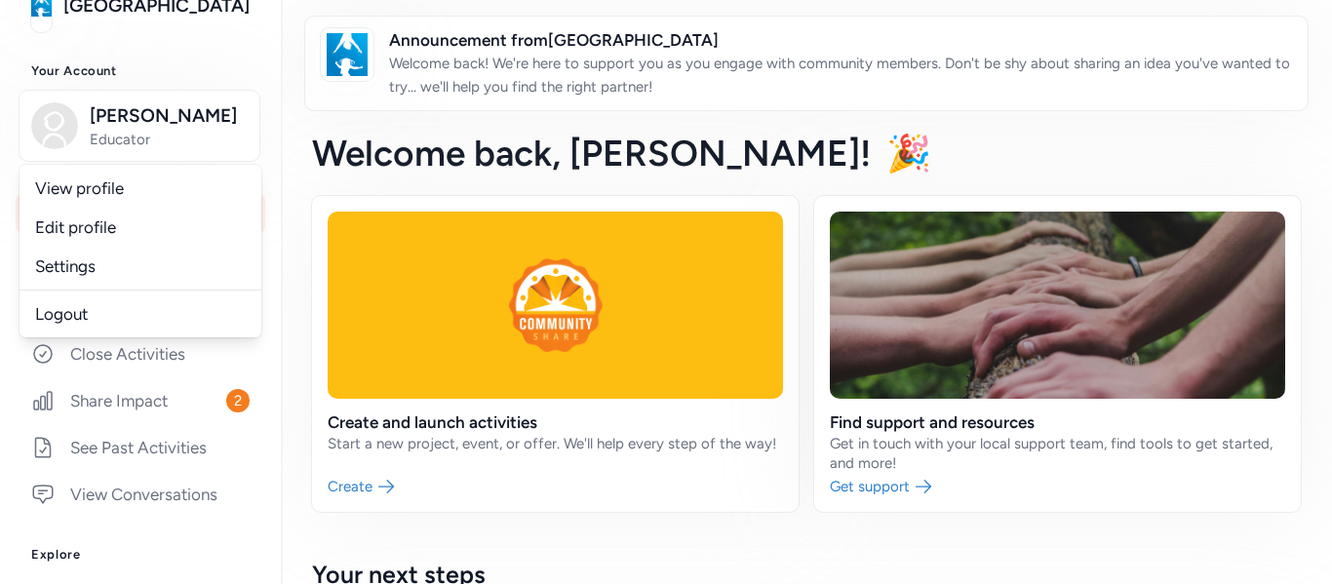
click at [186, 377] on div "Home Respond to Invites Create and Connect Close Activities Share Impact 2 See …" at bounding box center [140, 354] width 218 height 324
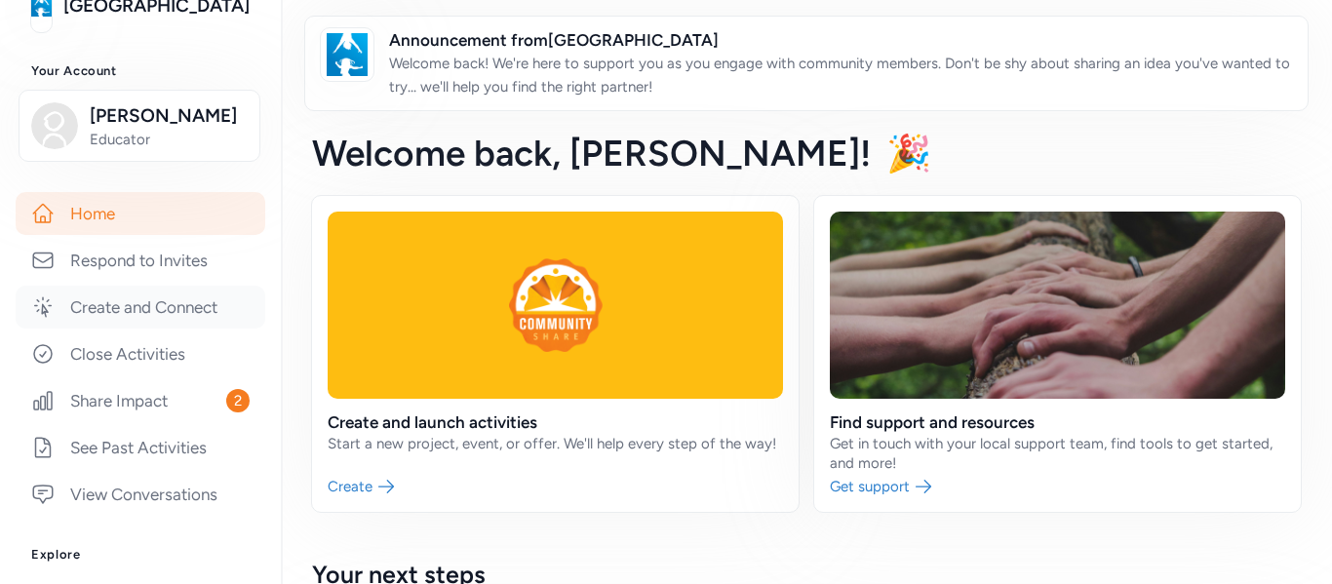
click at [127, 312] on link "Create and Connect" at bounding box center [141, 307] width 250 height 43
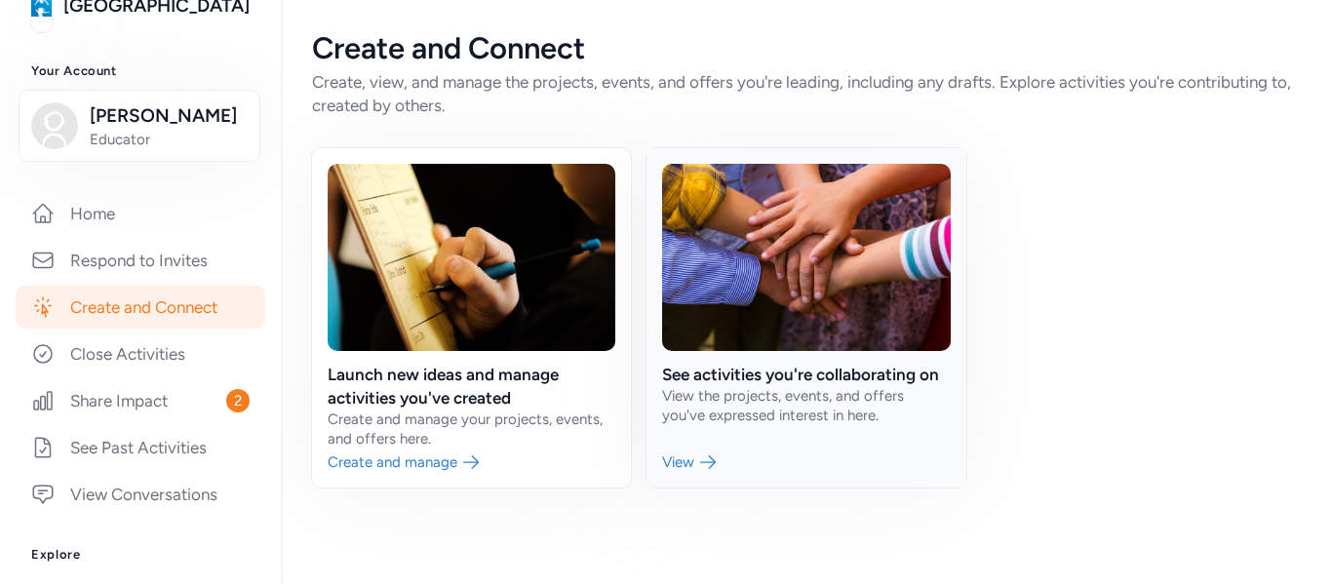
click at [684, 467] on link at bounding box center [806, 317] width 319 height 339
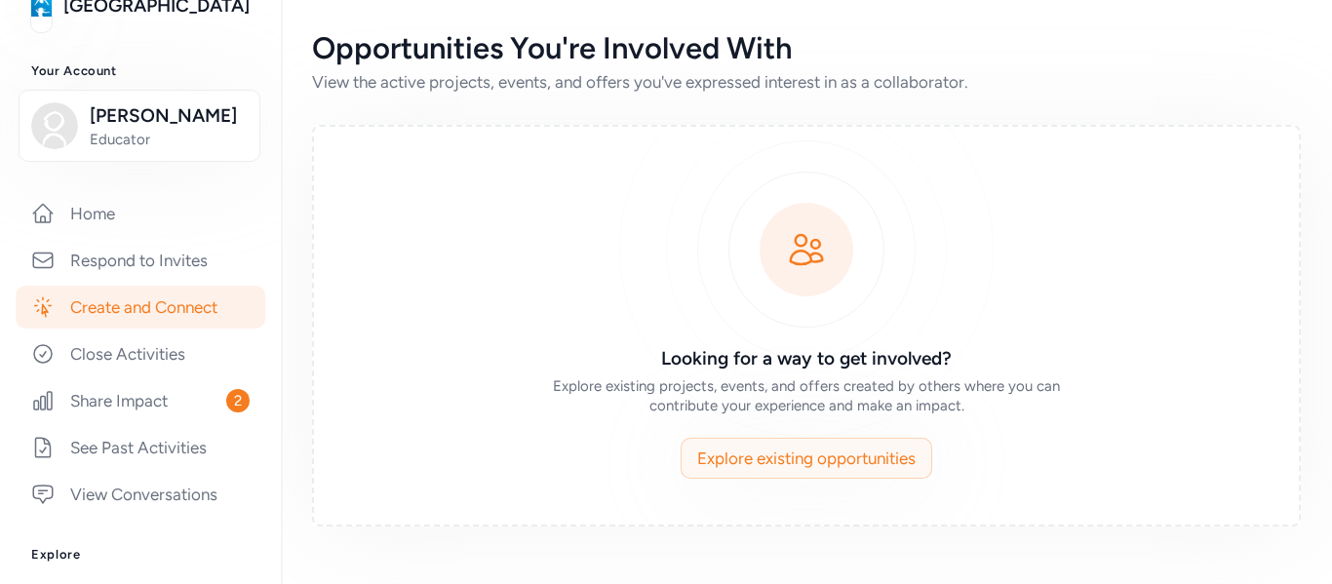
click at [749, 463] on span "Explore existing opportunities" at bounding box center [806, 458] width 218 height 23
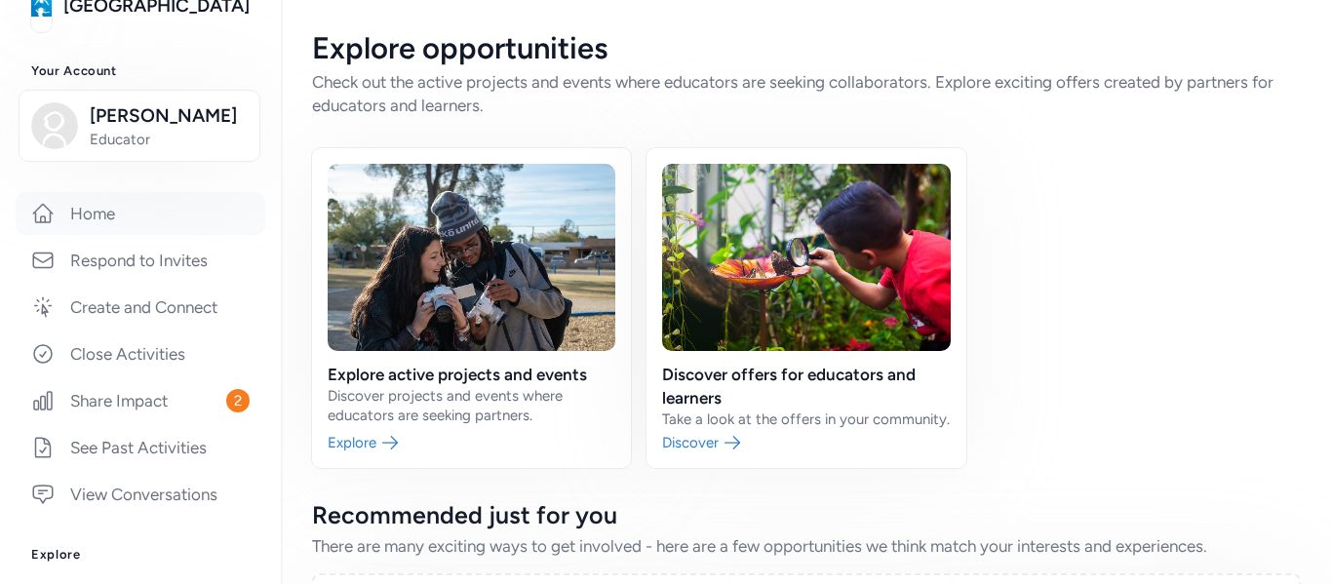
click at [99, 209] on link "Home" at bounding box center [141, 213] width 250 height 43
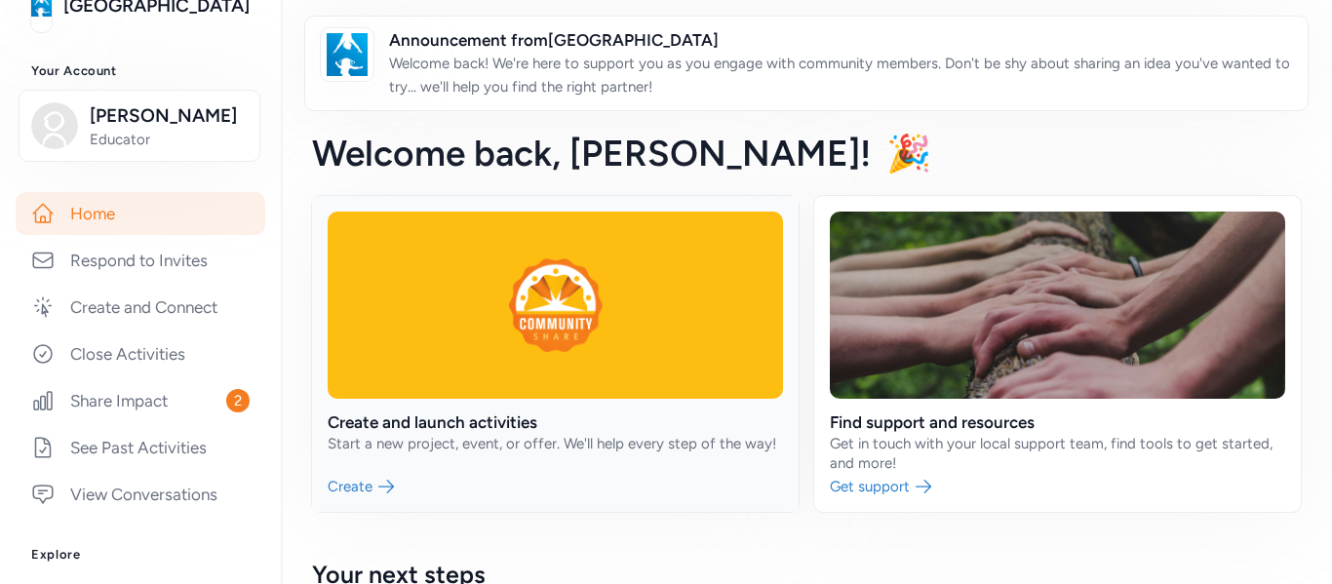
click at [463, 431] on link at bounding box center [555, 354] width 487 height 316
drag, startPoint x: 1295, startPoint y: 102, endPoint x: 1294, endPoint y: 18, distance: 84.9
click at [241, 54] on div "Your Network Resources Hamilton County Schools Your Account Shavon Diggs Educat…" at bounding box center [140, 467] width 281 height 1030
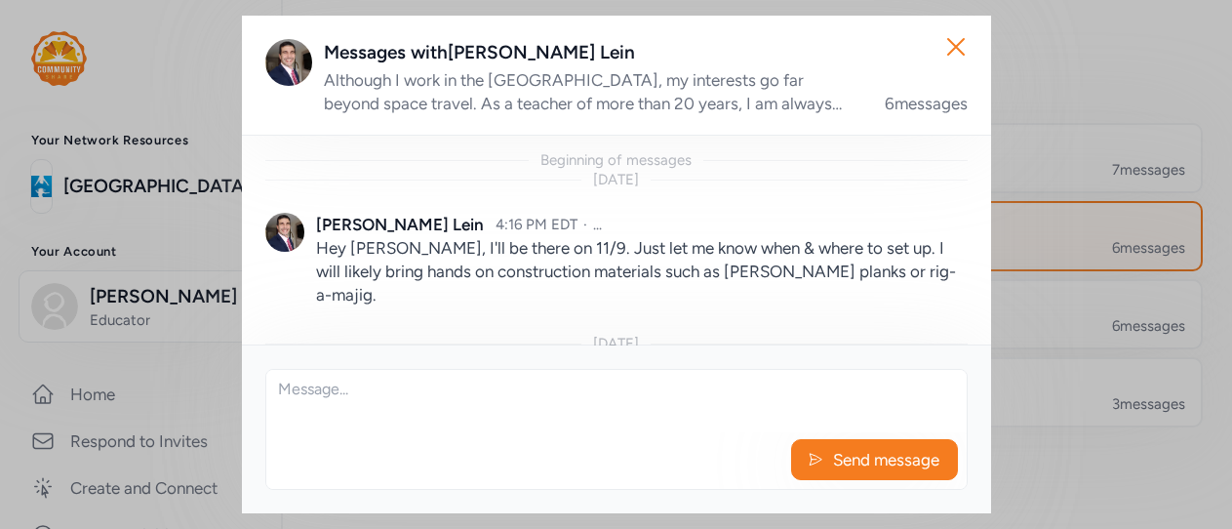
scroll to position [843, 0]
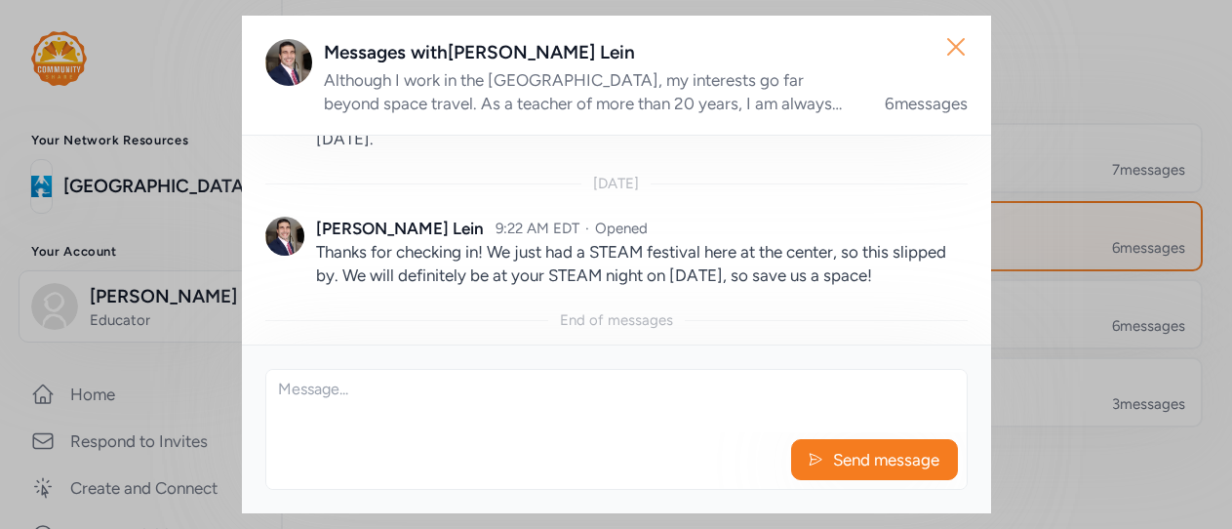
click at [960, 47] on icon "button" at bounding box center [955, 46] width 31 height 31
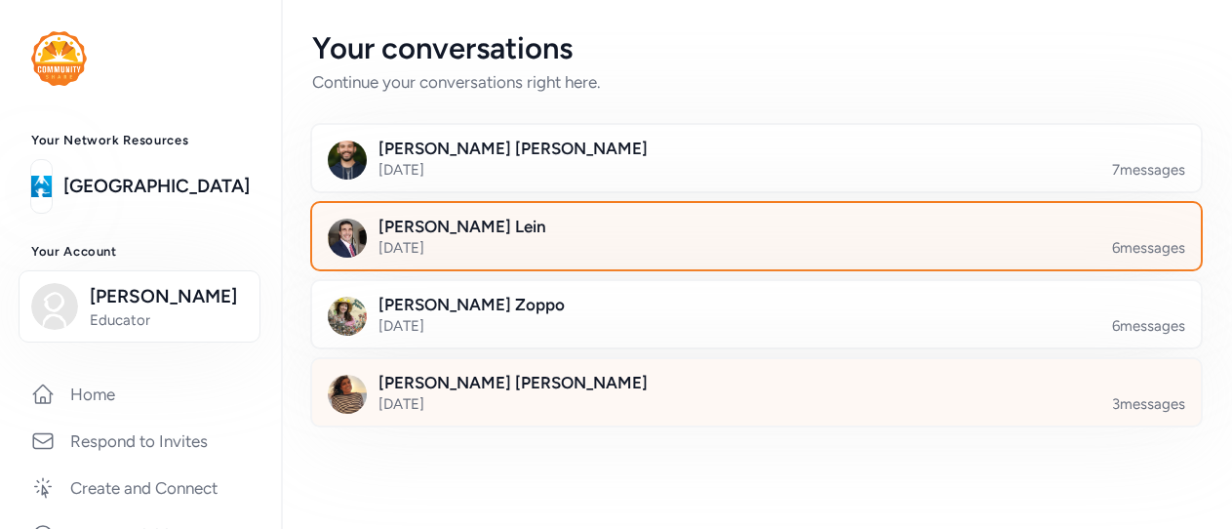
click at [417, 392] on div at bounding box center [772, 404] width 889 height 66
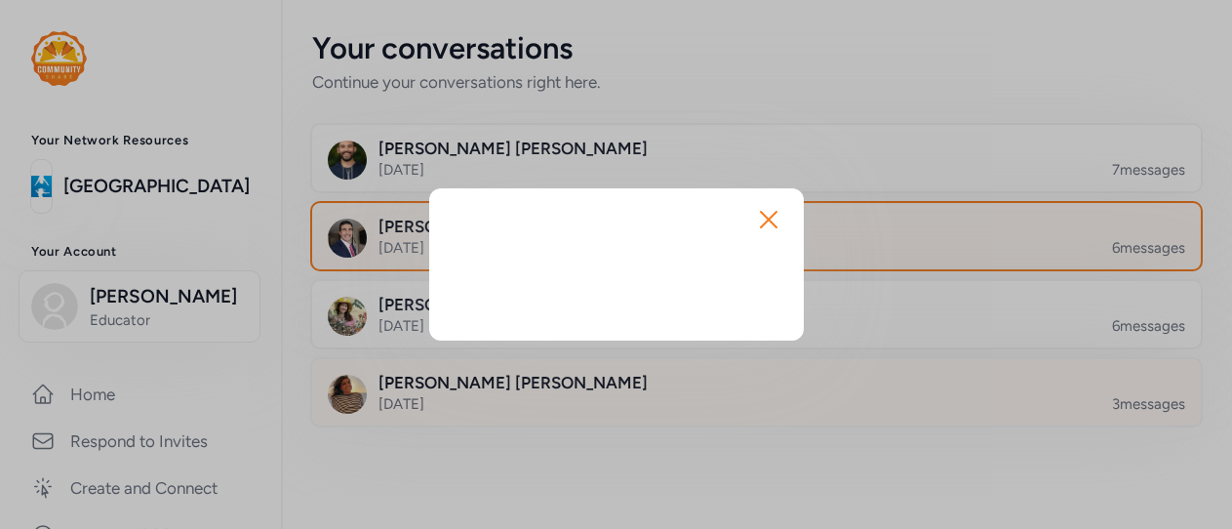
click at [417, 392] on body "Your Network Resources Hamilton County Schools Your Account Shavon Diggs Educat…" at bounding box center [616, 264] width 1232 height 529
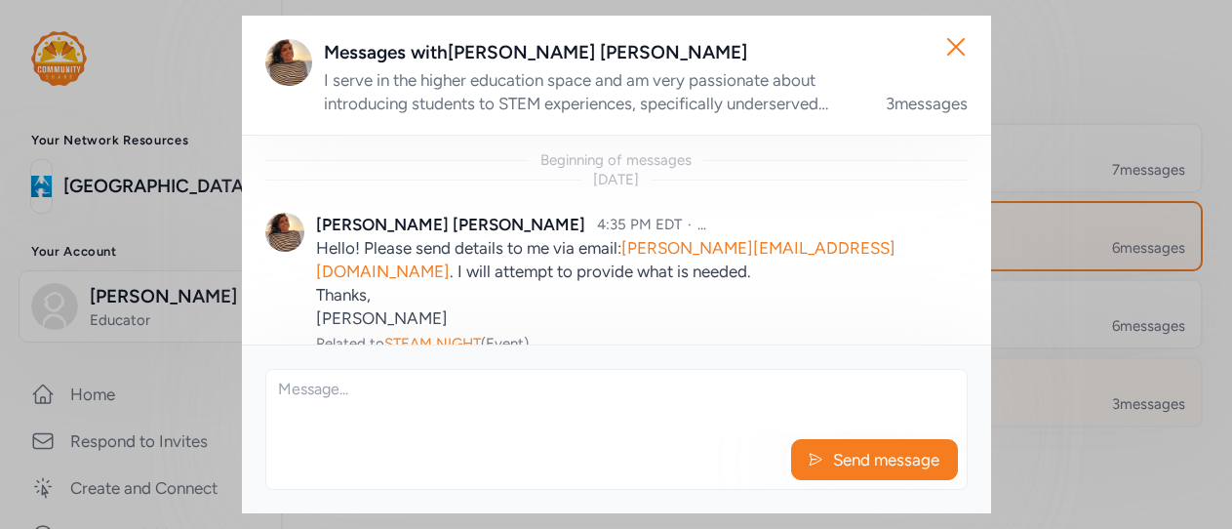
scroll to position [659, 0]
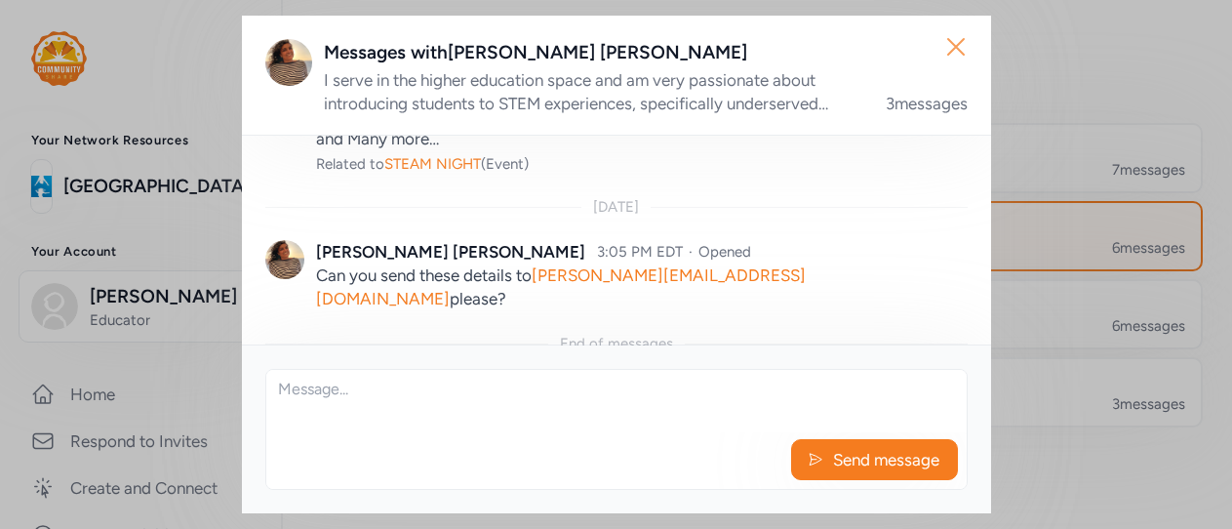
click at [962, 43] on icon "button" at bounding box center [955, 46] width 31 height 31
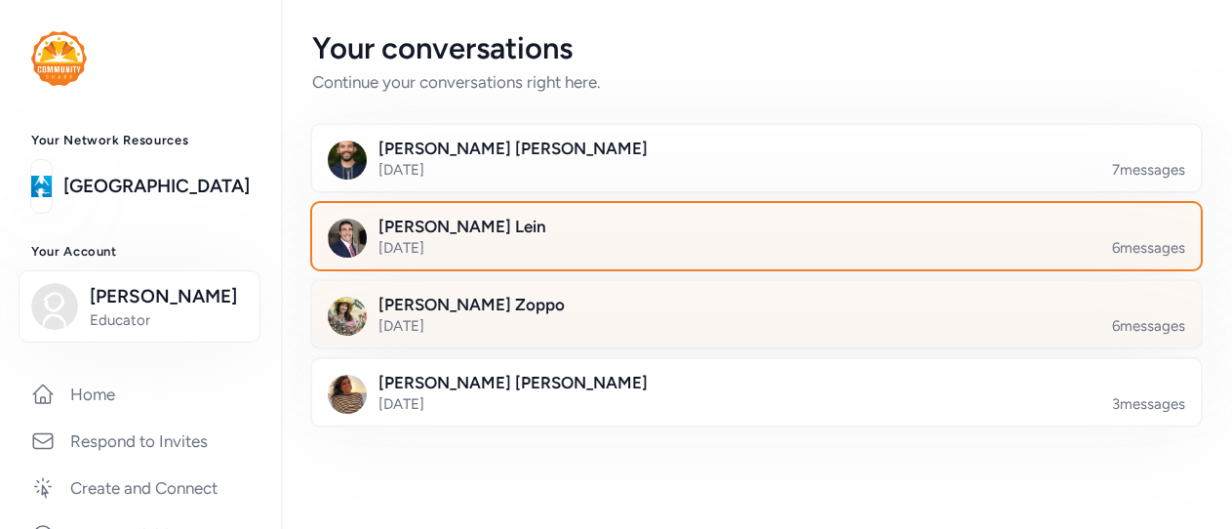
click at [426, 318] on div at bounding box center [772, 326] width 889 height 66
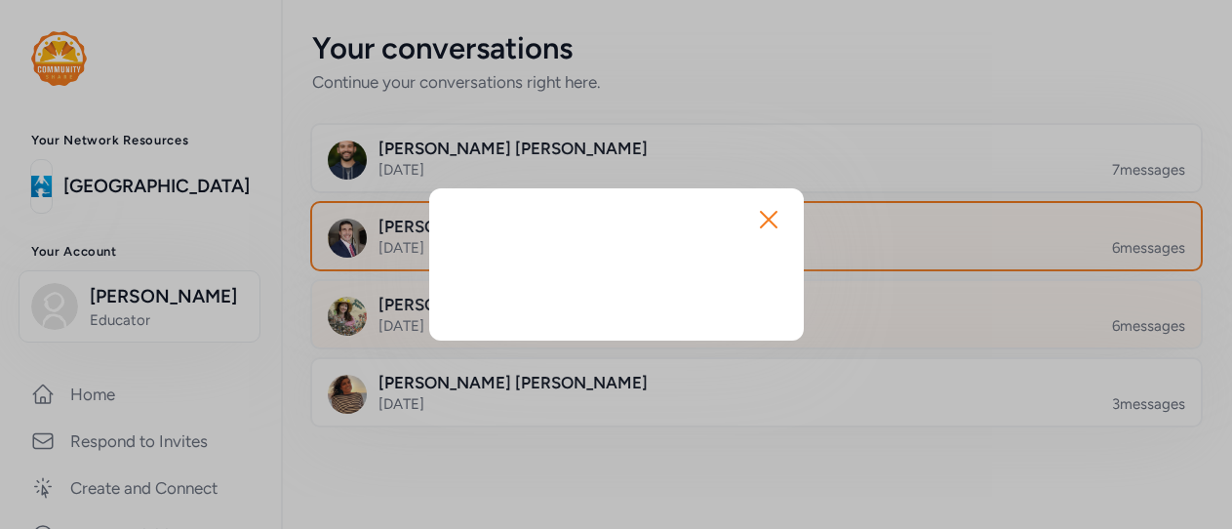
click at [426, 318] on body "Your Network Resources Hamilton County Schools Your Account Shavon Diggs Educat…" at bounding box center [616, 264] width 1232 height 529
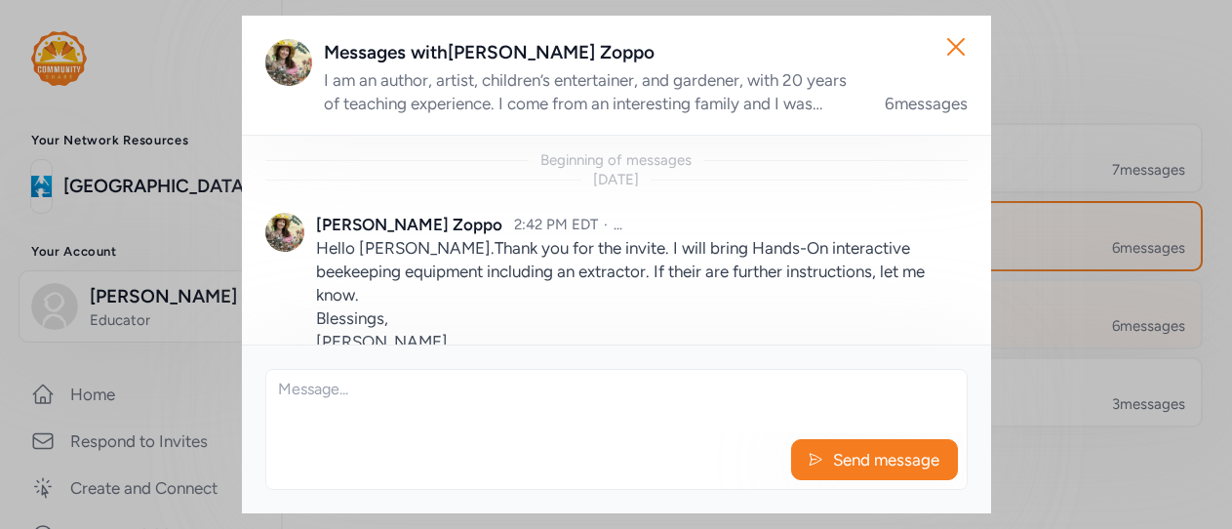
scroll to position [796, 0]
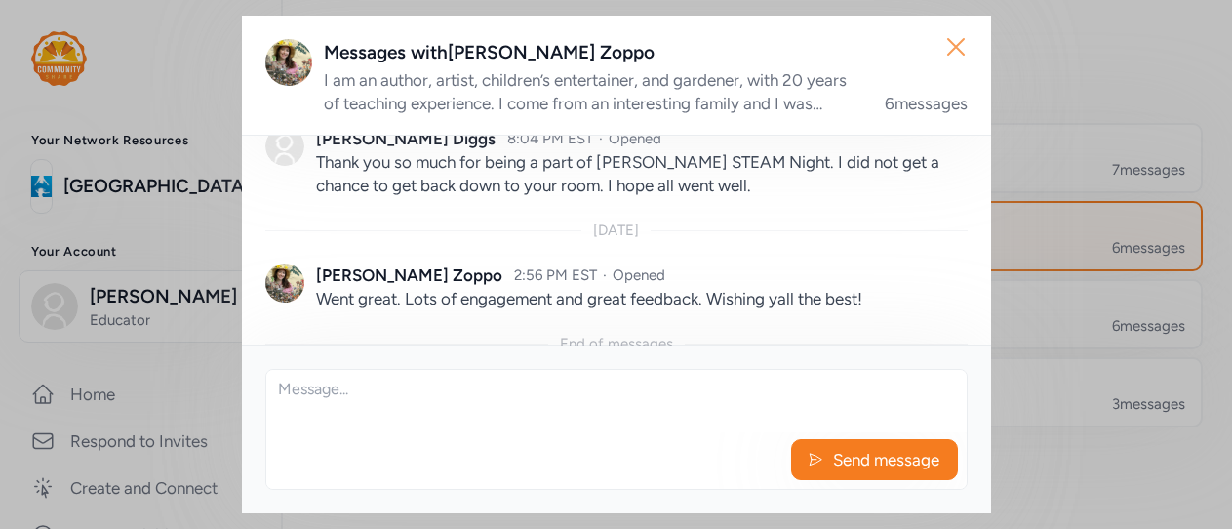
click at [963, 51] on icon "button" at bounding box center [955, 46] width 31 height 31
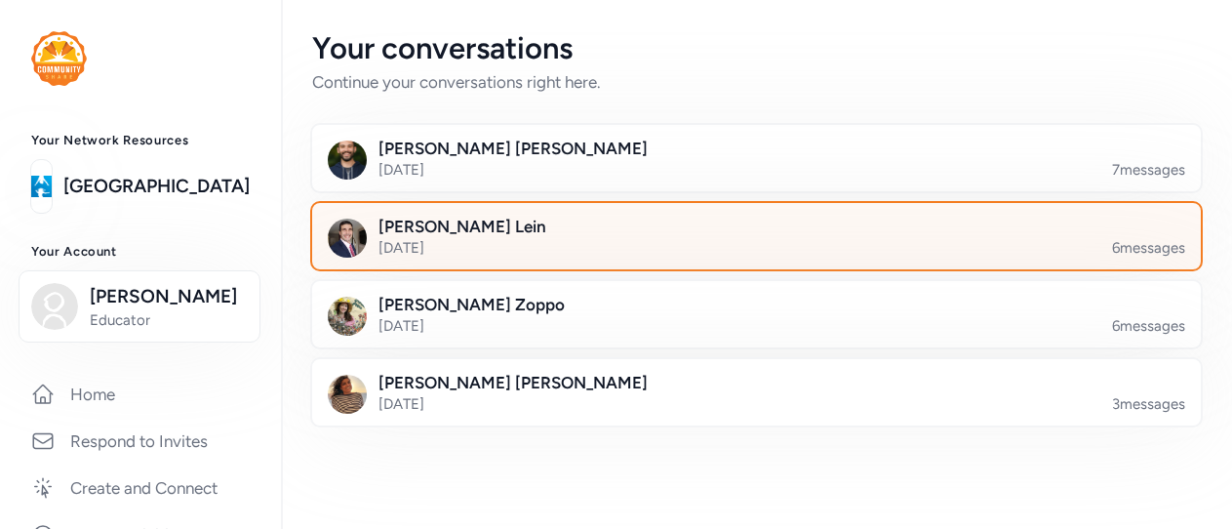
click at [454, 230] on div at bounding box center [772, 248] width 889 height 66
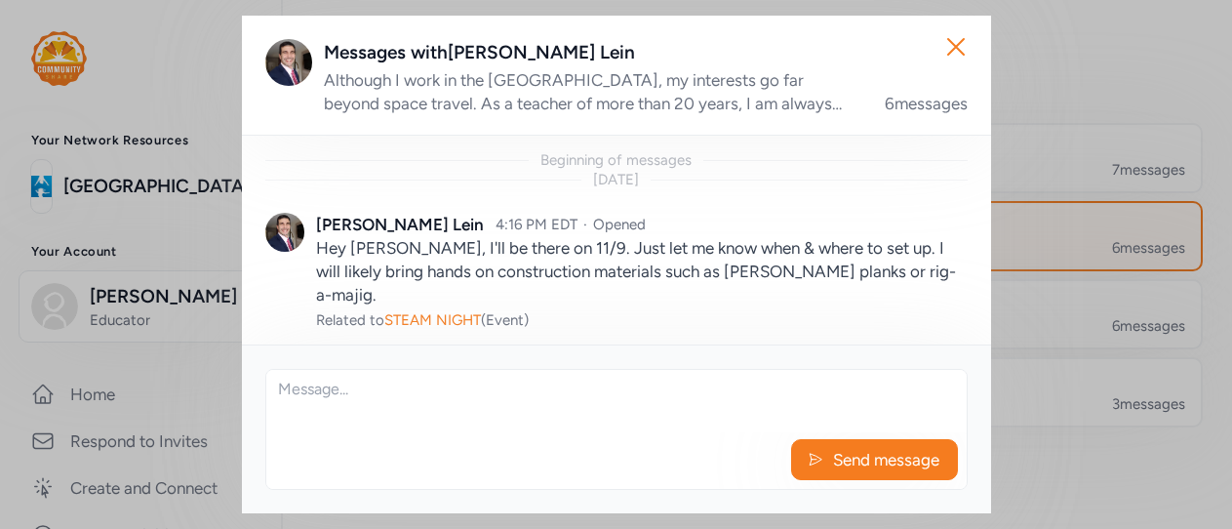
scroll to position [843, 0]
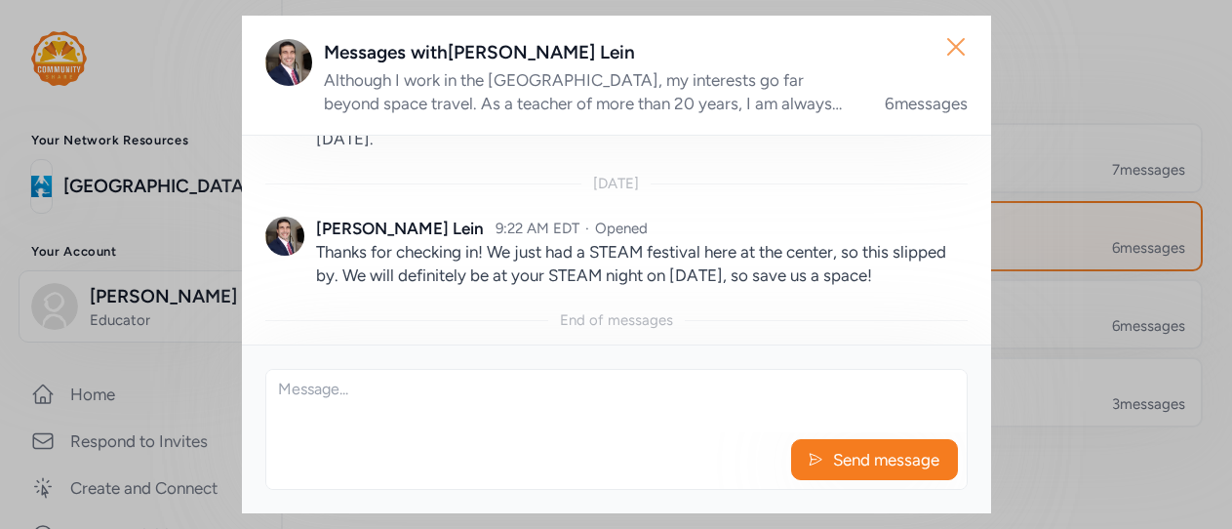
click at [953, 46] on icon "button" at bounding box center [955, 46] width 31 height 31
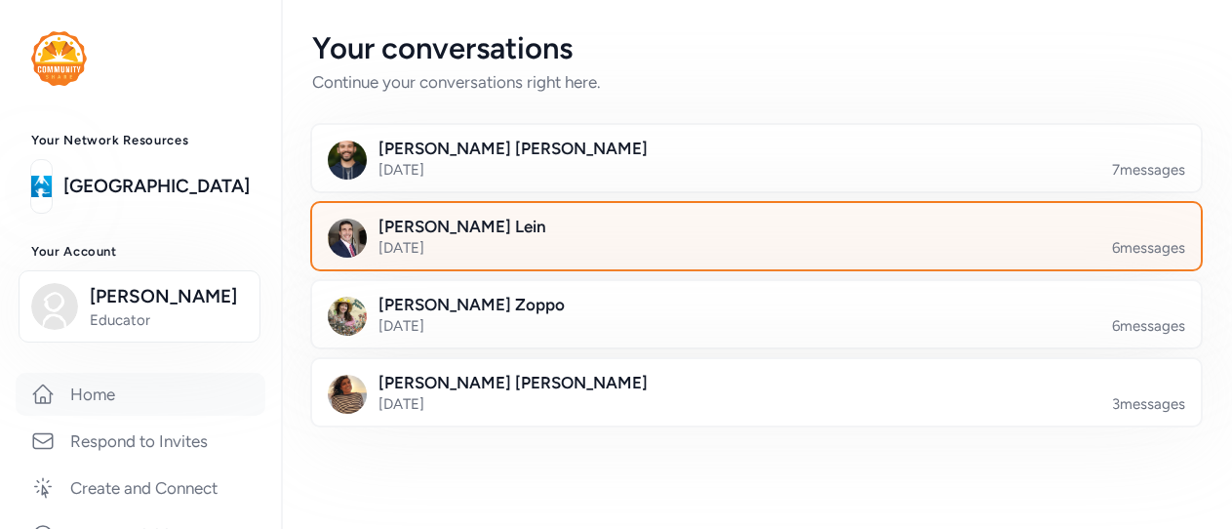
click at [117, 397] on link "Home" at bounding box center [141, 394] width 250 height 43
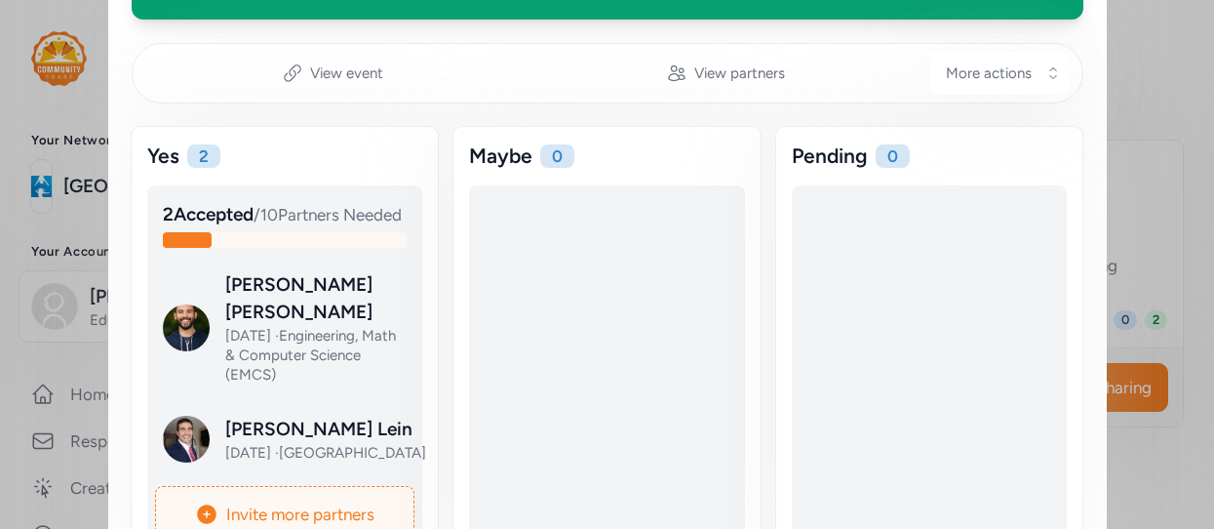
scroll to position [312, 0]
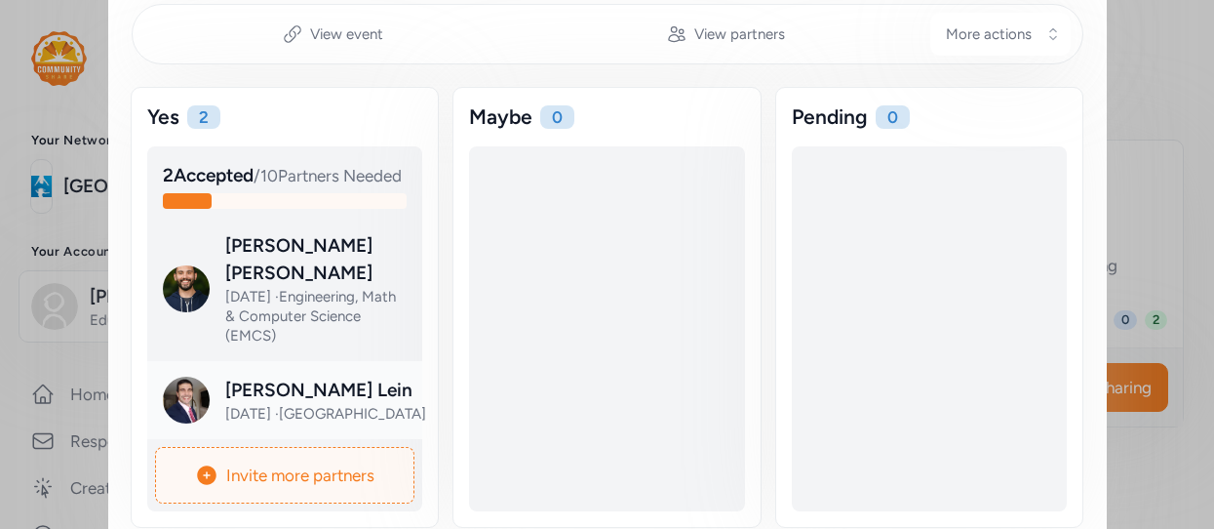
click at [288, 384] on div at bounding box center [301, 415] width 276 height 78
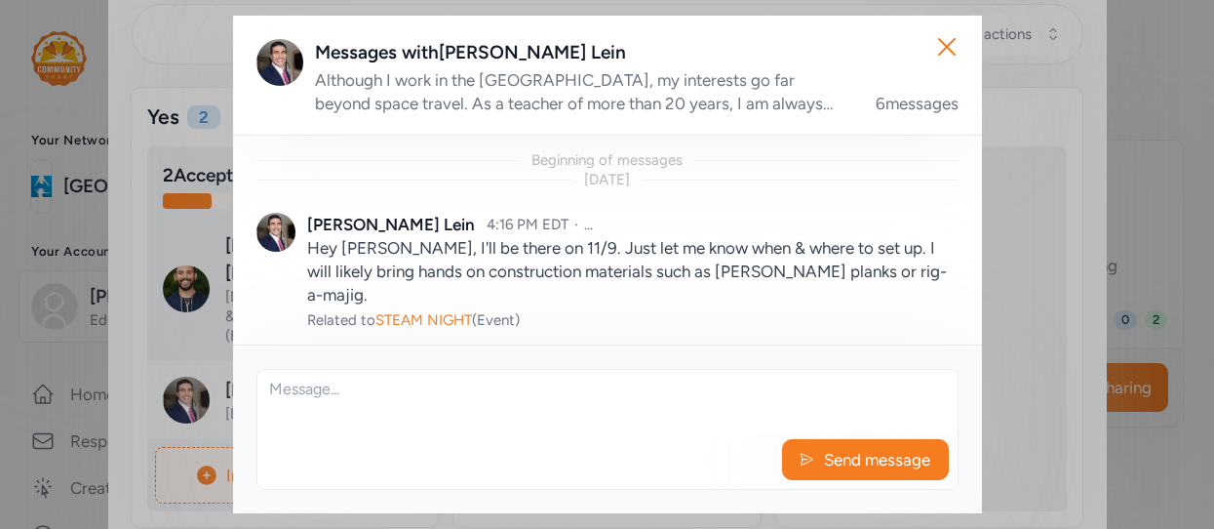
scroll to position [782, 0]
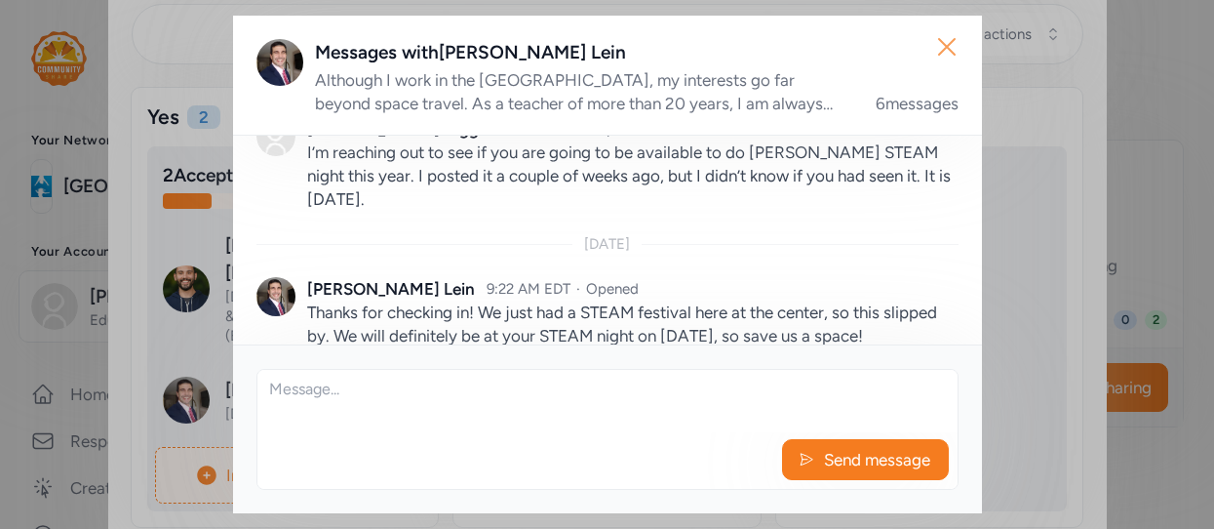
click at [955, 50] on icon "button" at bounding box center [946, 46] width 31 height 31
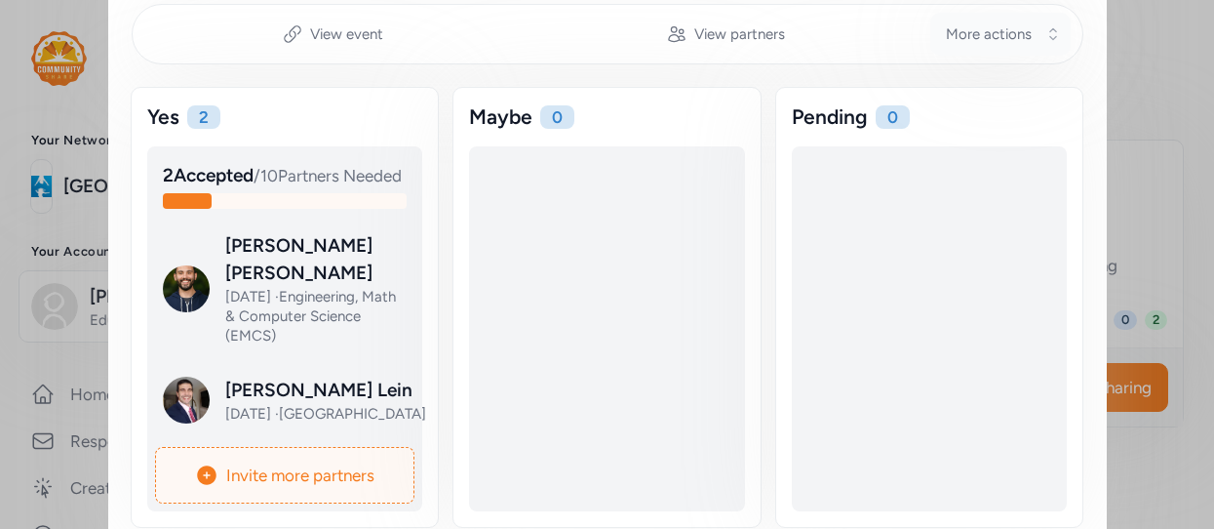
click at [997, 33] on span "More actions" at bounding box center [989, 34] width 86 height 20
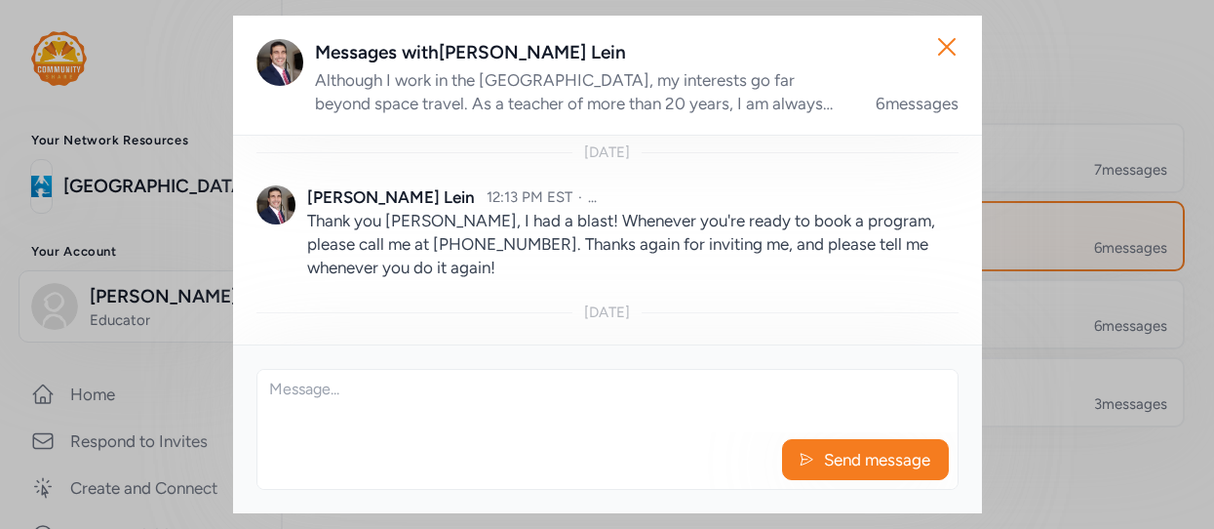
scroll to position [843, 0]
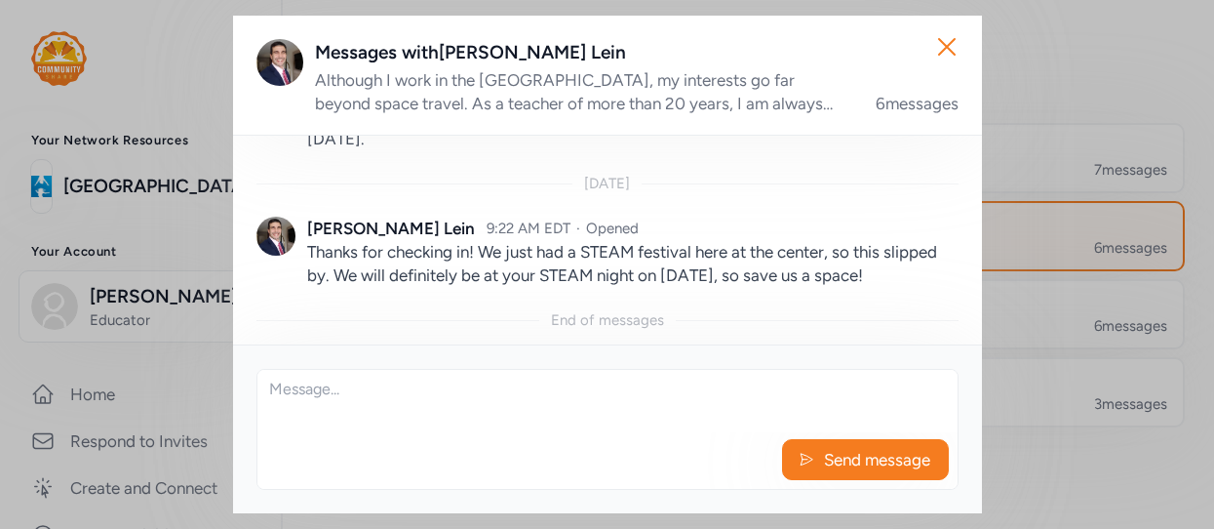
click at [281, 381] on textarea at bounding box center [607, 401] width 700 height 62
paste textarea "I hope you're doing well. It is that time of year again for [PERSON_NAME] STEAM…"
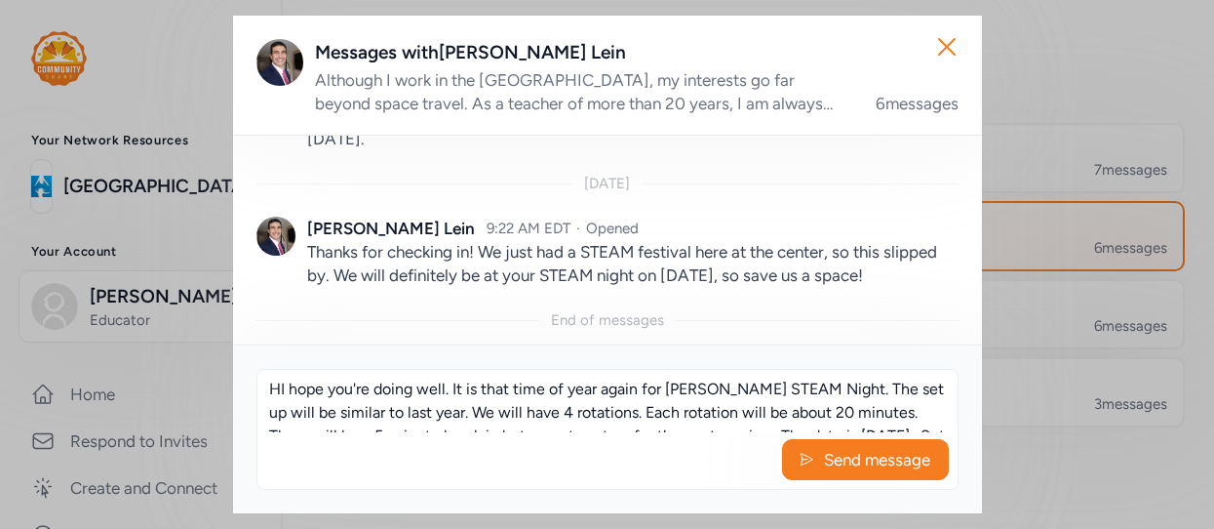
scroll to position [59, 0]
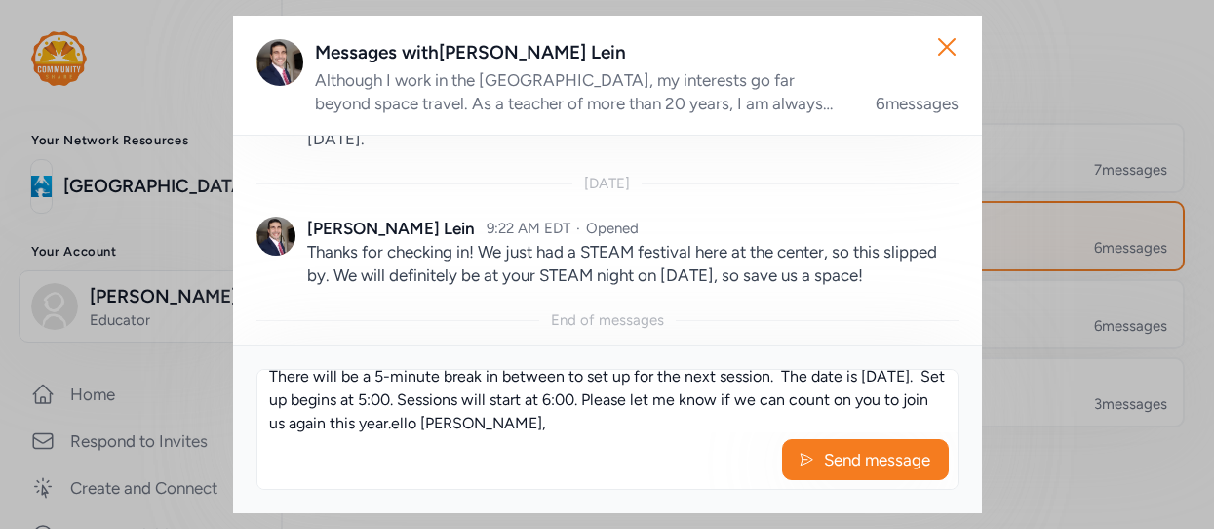
click at [351, 174] on div "[DATE]" at bounding box center [608, 184] width 702 height 20
click at [738, 419] on textarea "HI hope you're doing well. It is that time of year again for [PERSON_NAME] STEA…" at bounding box center [607, 401] width 700 height 62
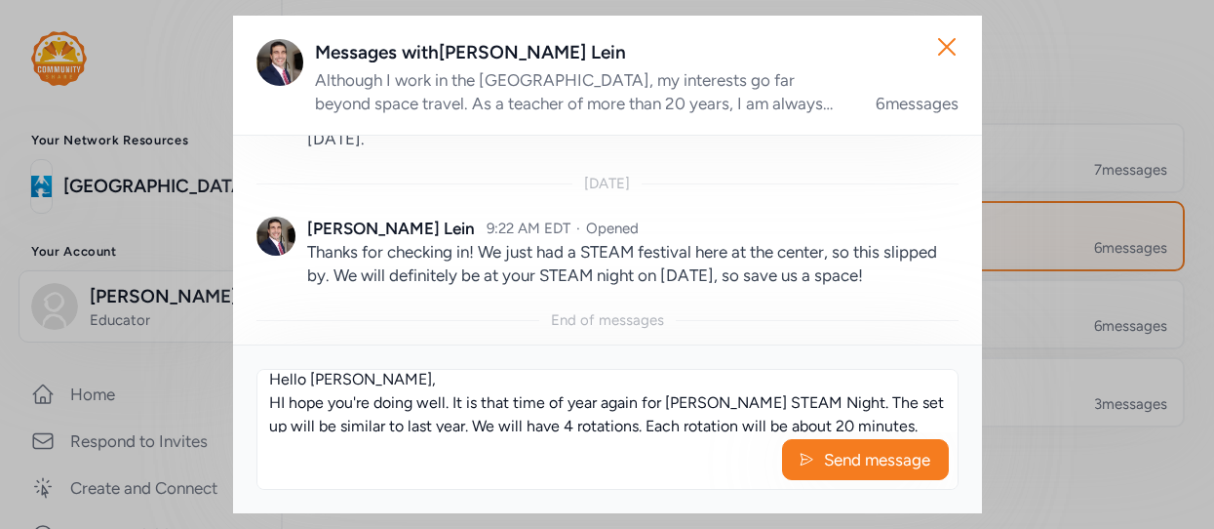
scroll to position [33, 0]
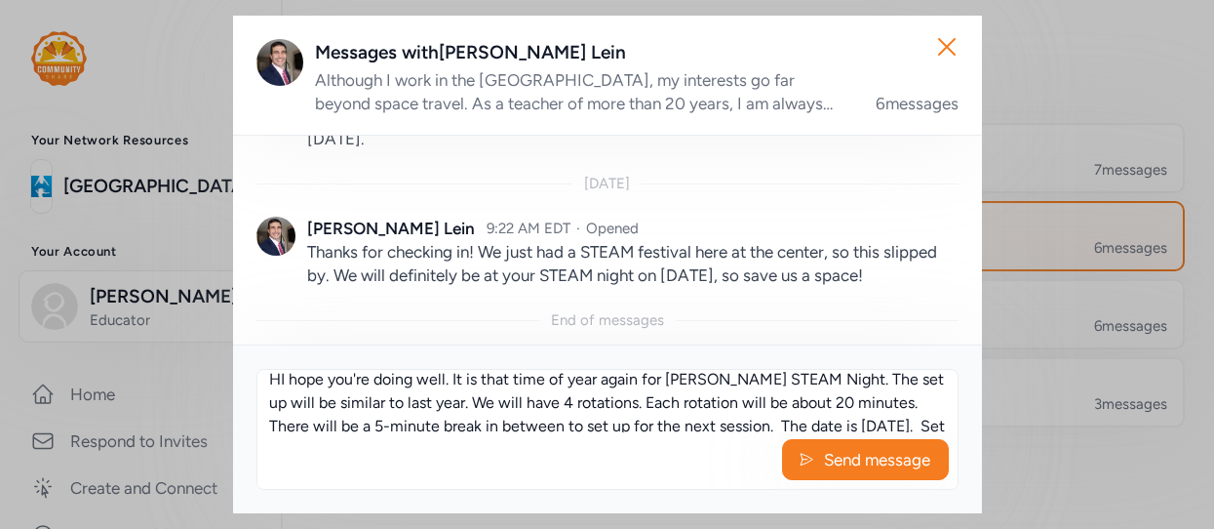
click at [280, 379] on textarea "Hello [PERSON_NAME], HI hope you're doing well. It is that time of year again f…" at bounding box center [607, 401] width 700 height 62
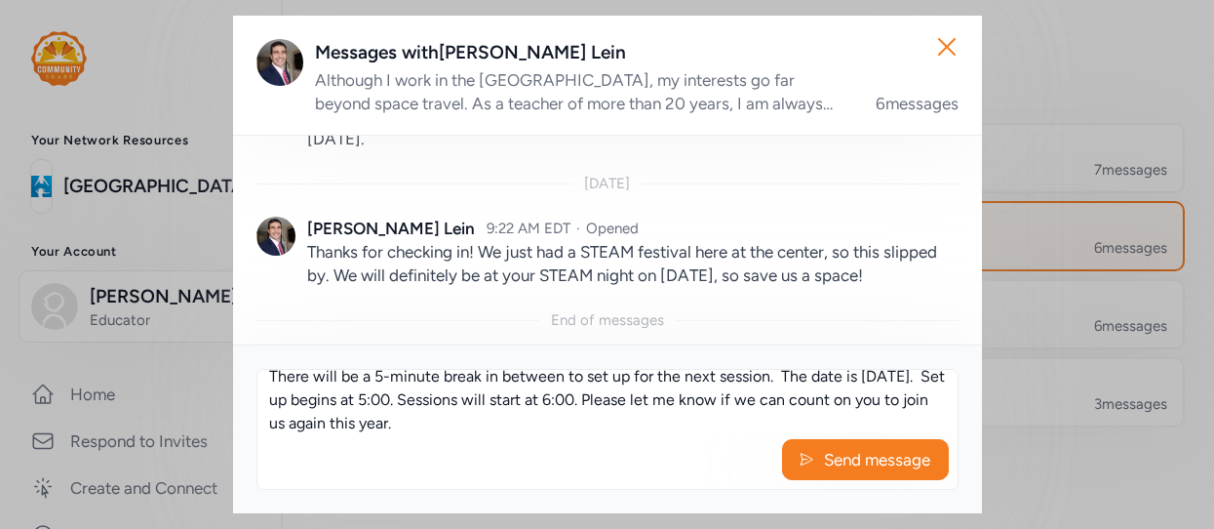
scroll to position [106, 0]
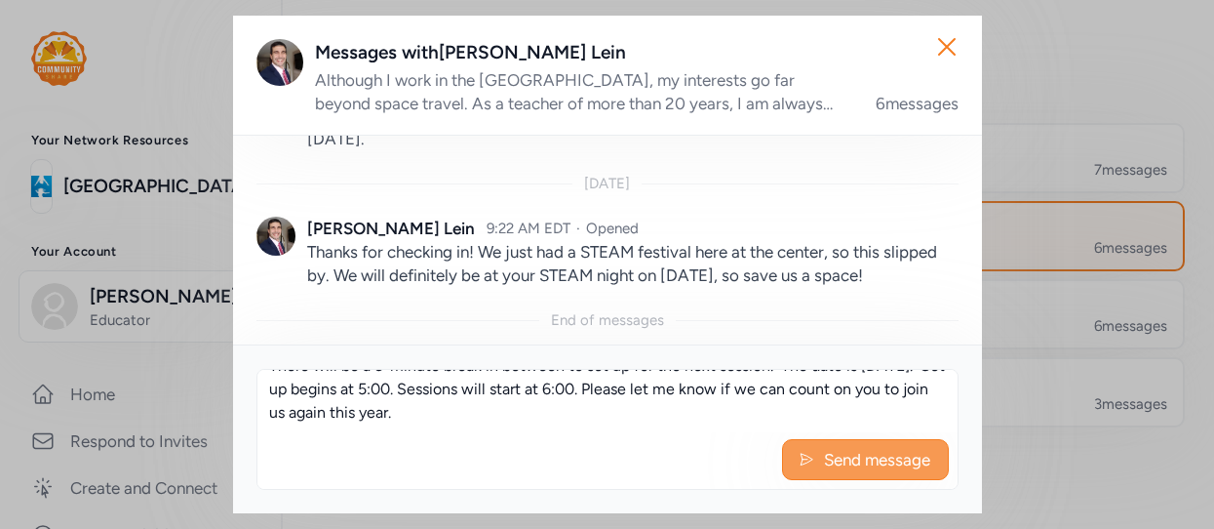
type textarea "Hello [PERSON_NAME], I hope you're doing well. It is that time of year again fo…"
click at [867, 464] on span "Send message" at bounding box center [877, 459] width 110 height 23
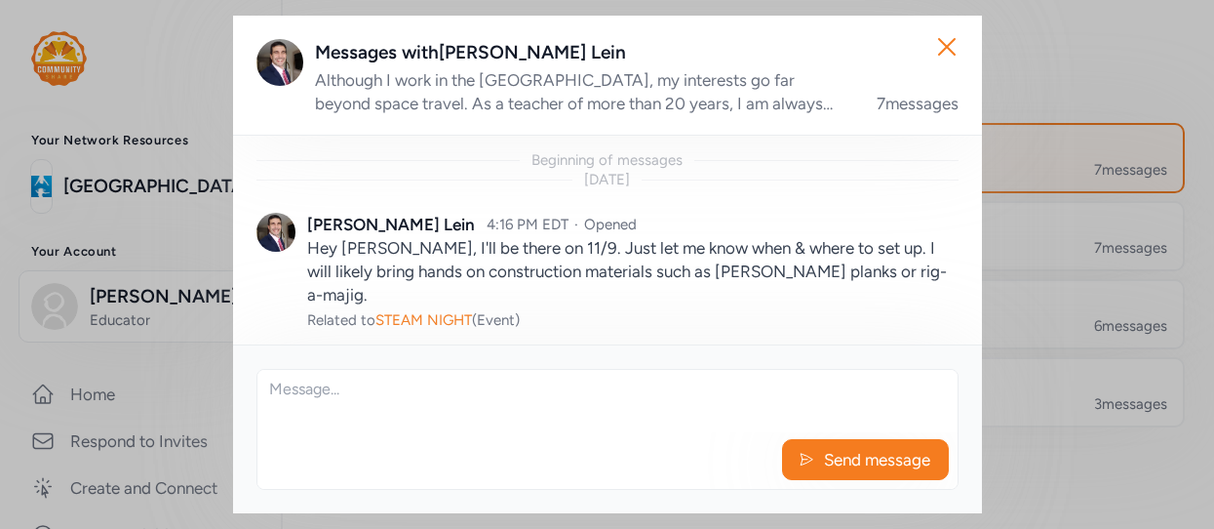
scroll to position [1073, 0]
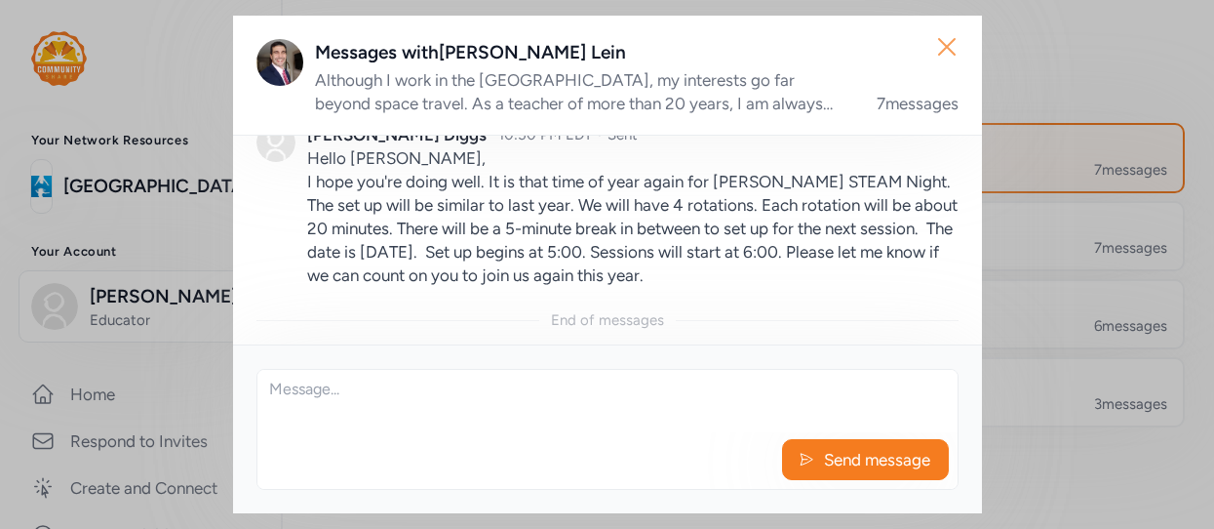
click at [941, 60] on icon "button" at bounding box center [946, 46] width 31 height 31
